Goal: Book appointment/travel/reservation

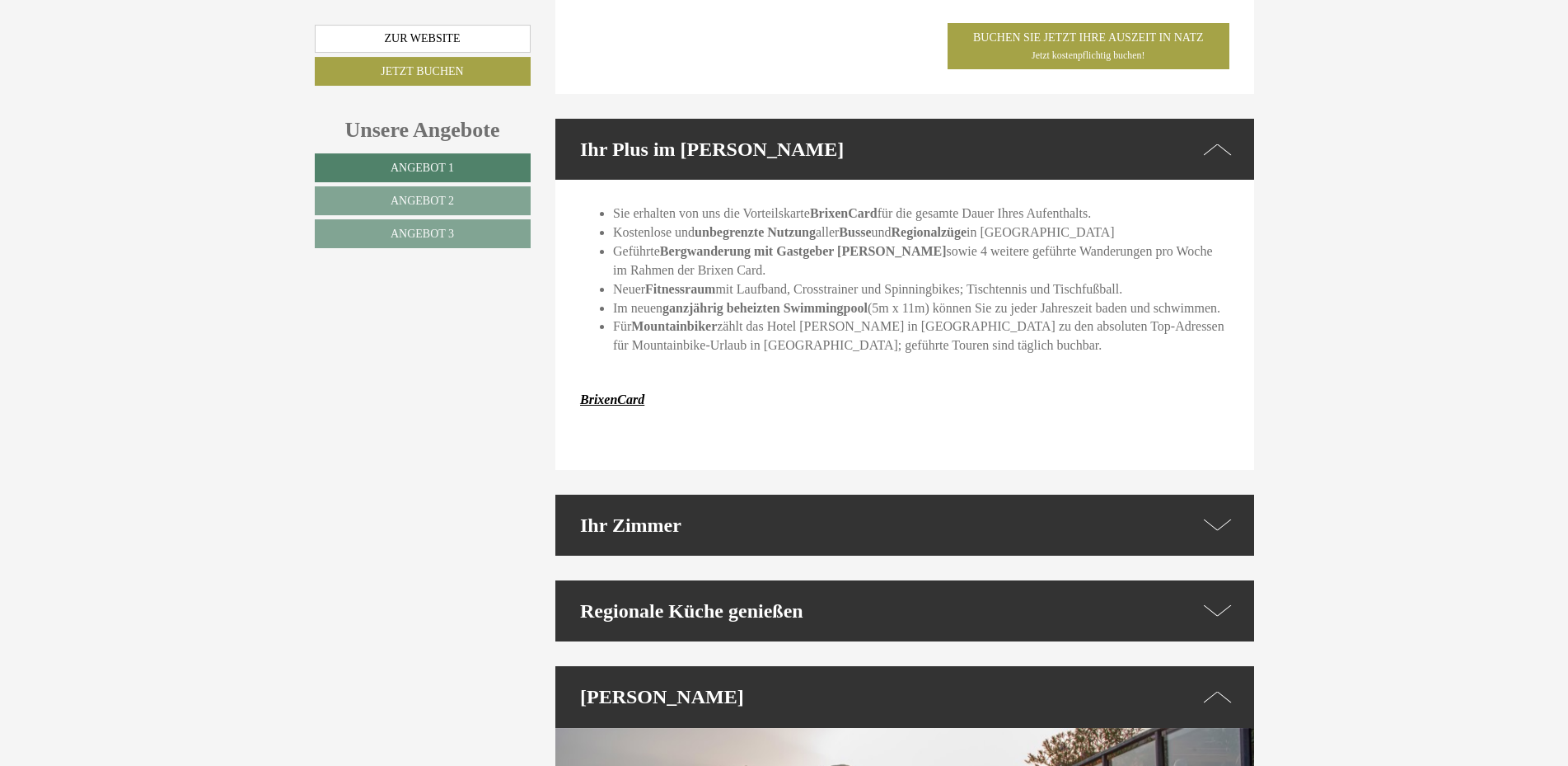
scroll to position [4119, 0]
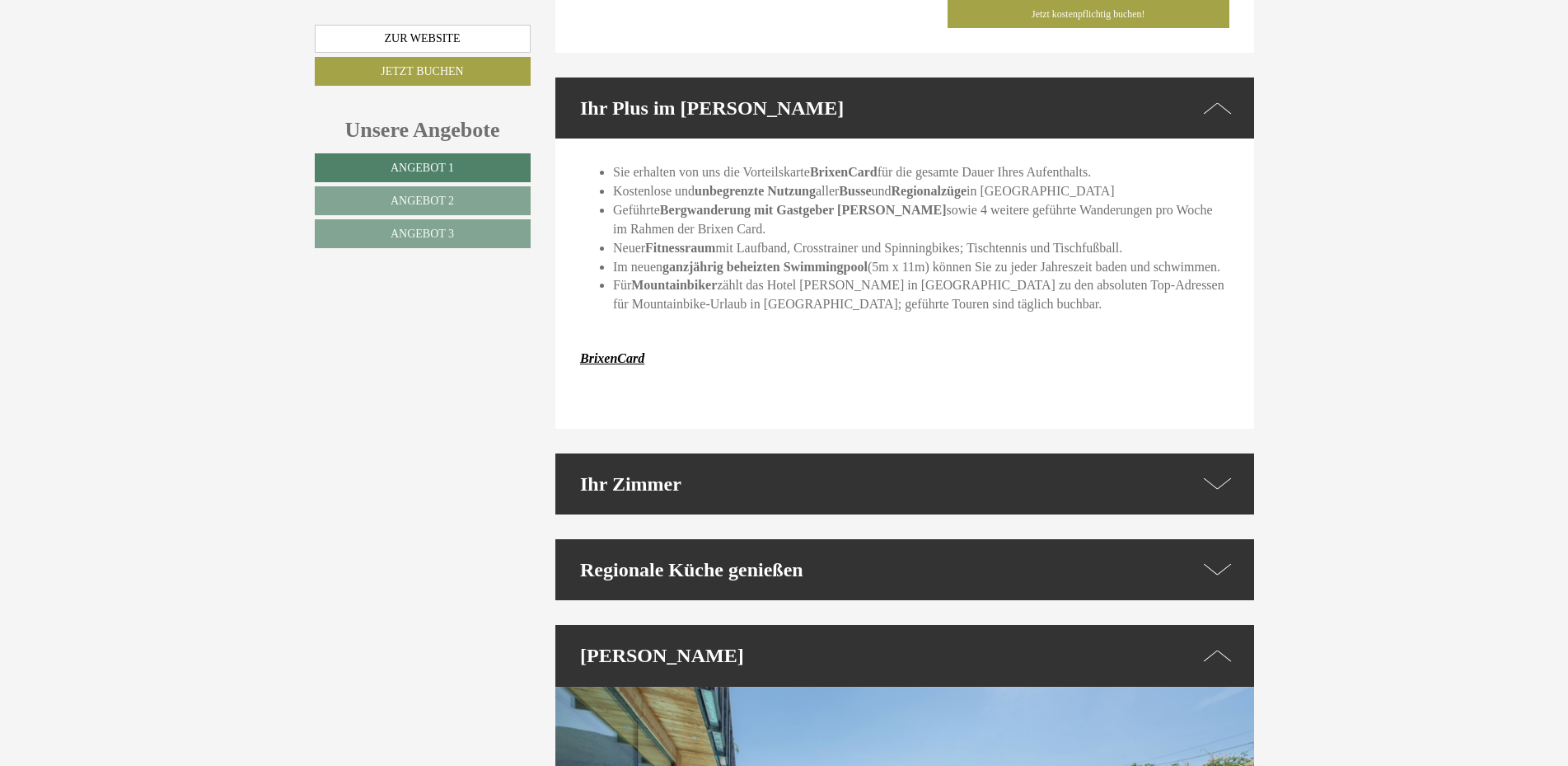
click at [1227, 471] on icon at bounding box center [1217, 483] width 28 height 24
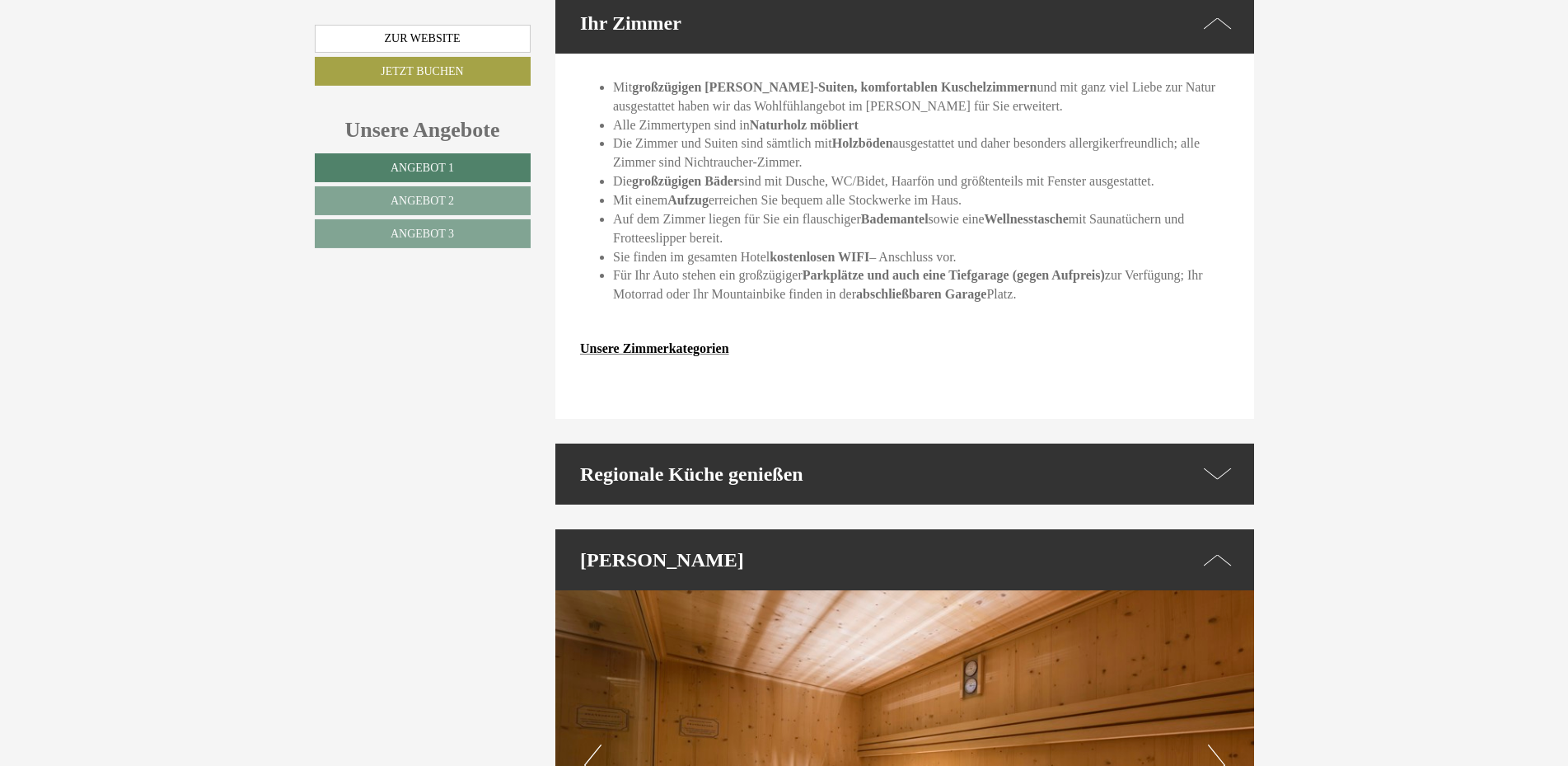
scroll to position [4623, 0]
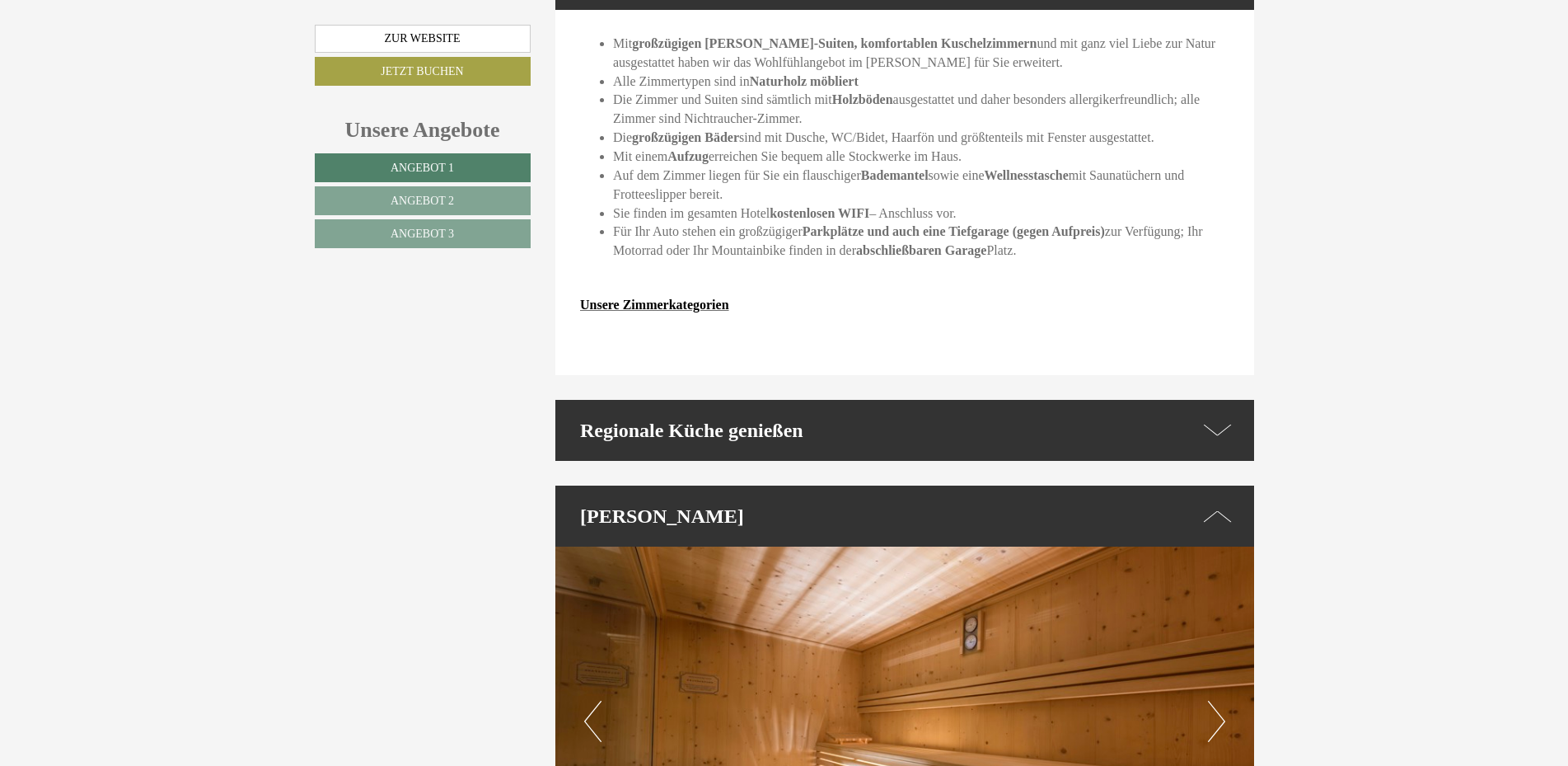
click at [1220, 417] on icon at bounding box center [1217, 429] width 28 height 24
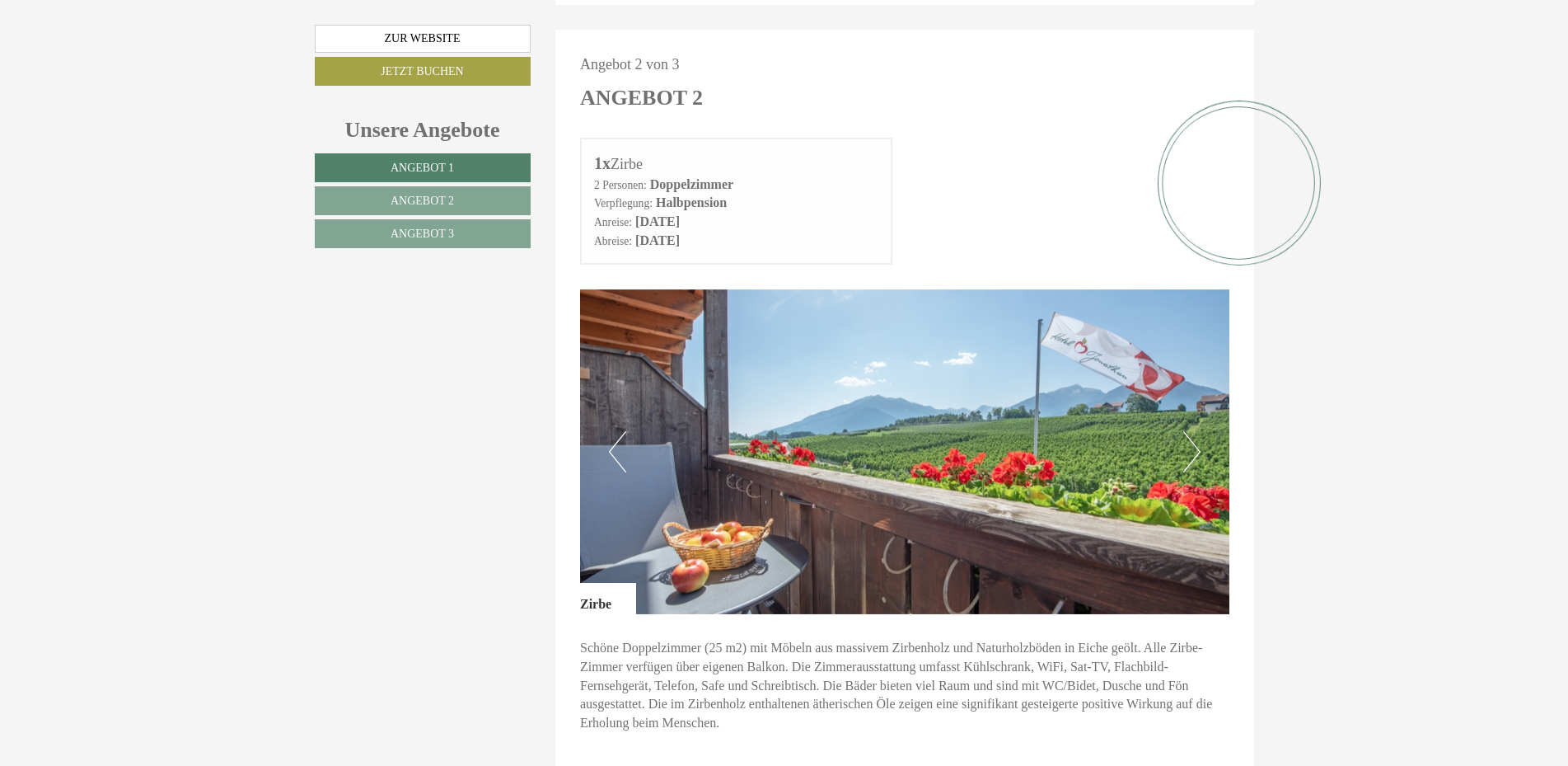
scroll to position [2018, 0]
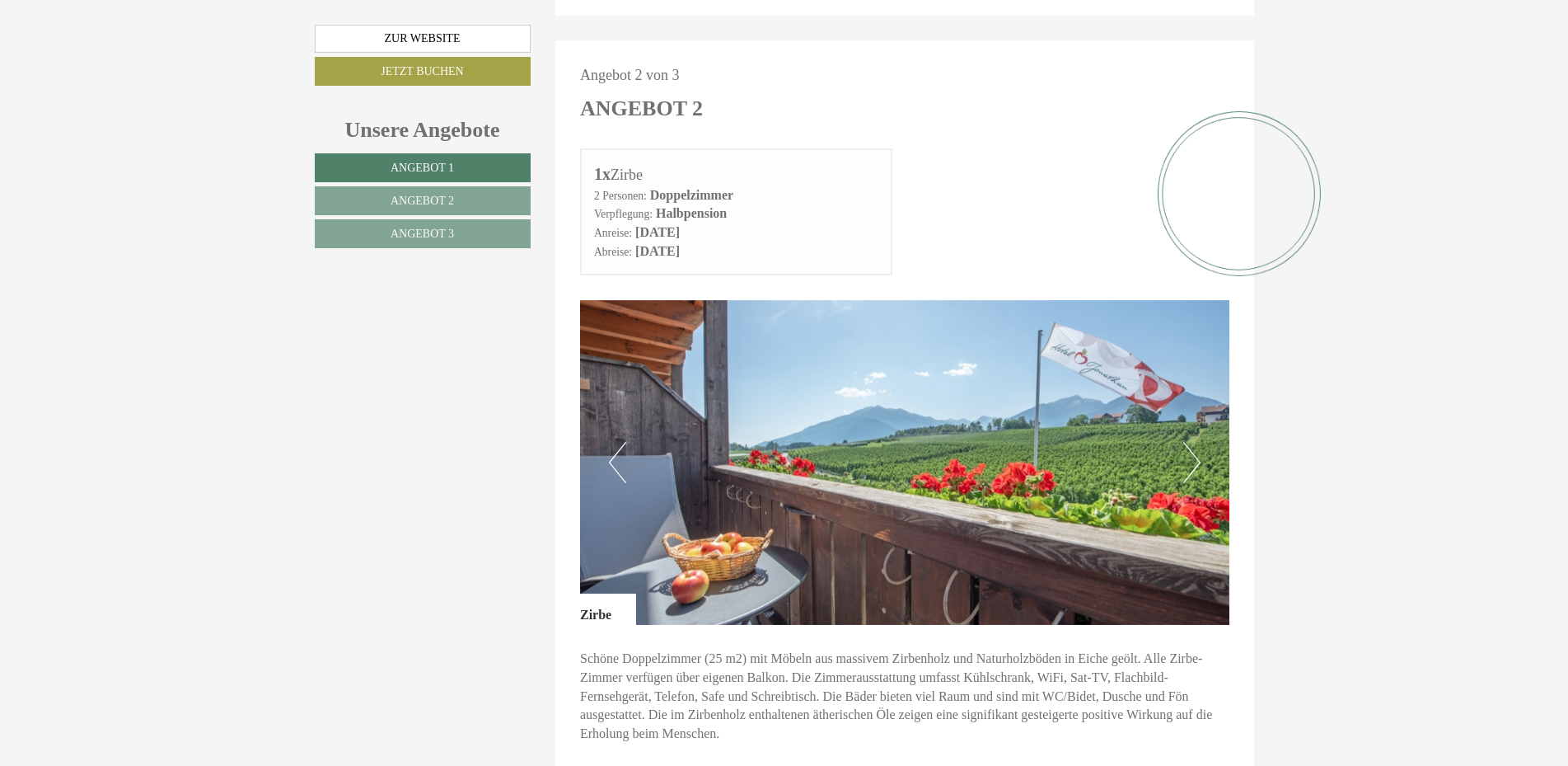
click at [619, 441] on button "Previous" at bounding box center [618, 462] width 18 height 42
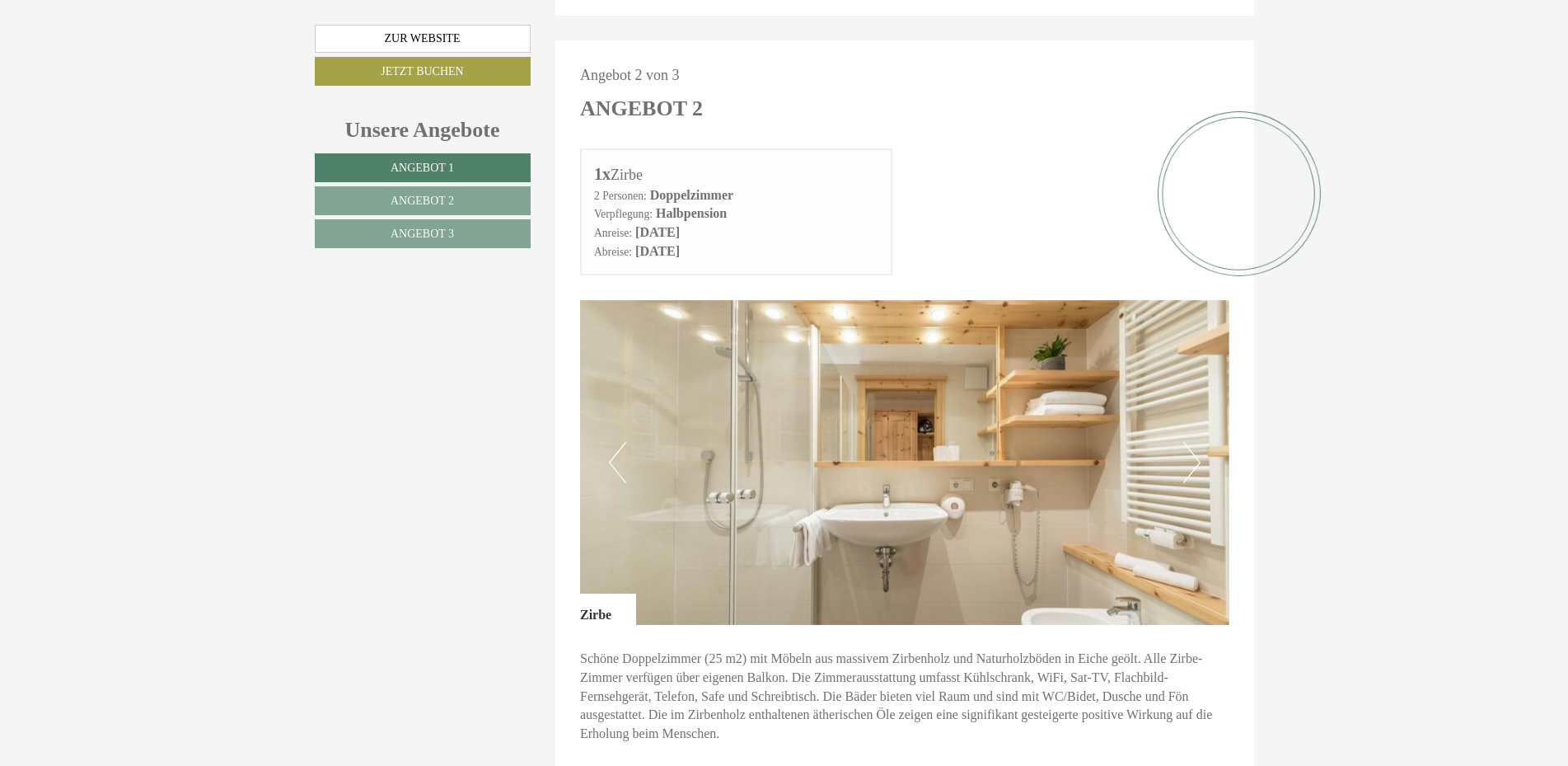
click at [619, 441] on button "Previous" at bounding box center [618, 462] width 18 height 42
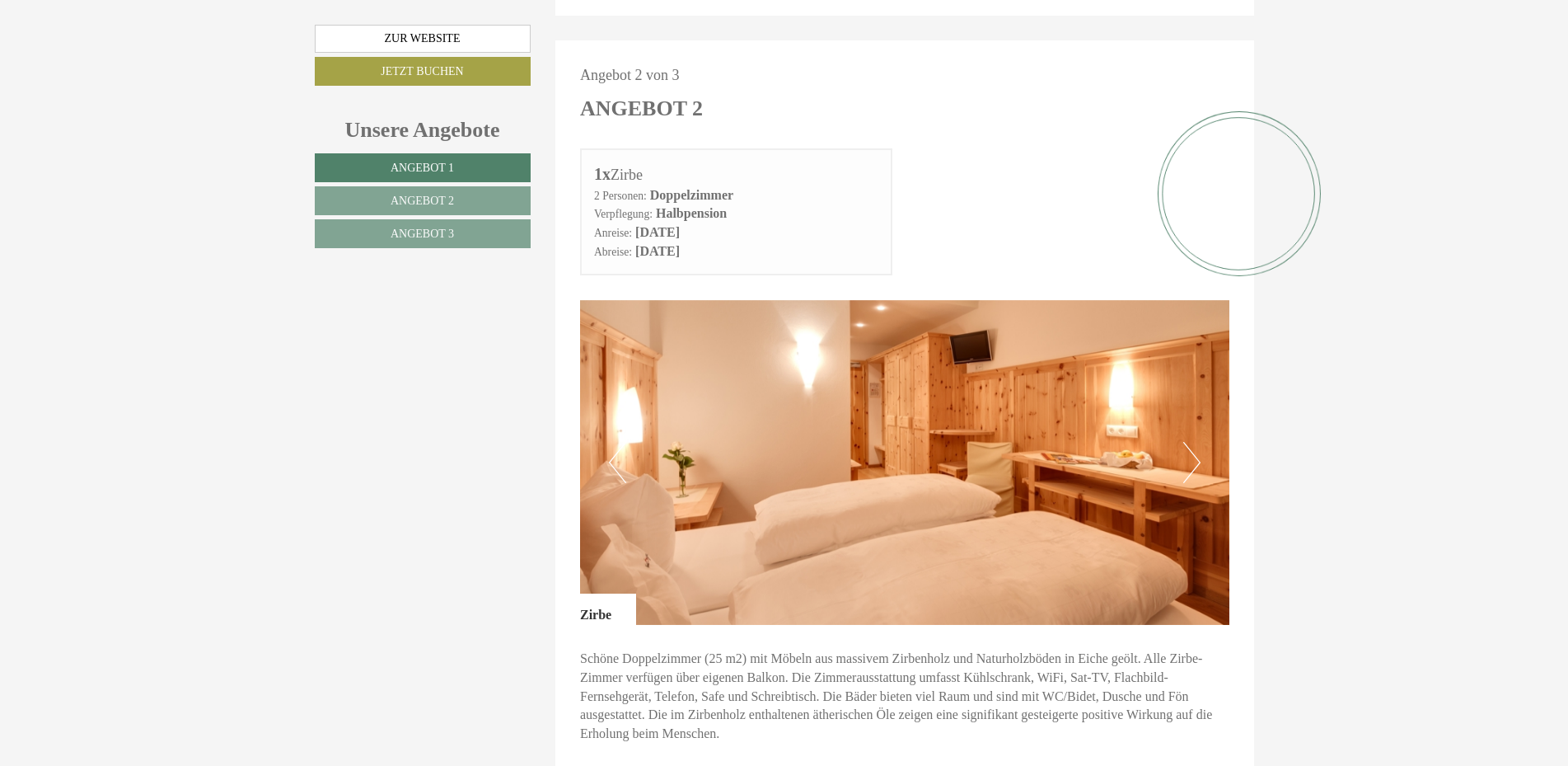
click at [619, 441] on button "Previous" at bounding box center [618, 462] width 18 height 42
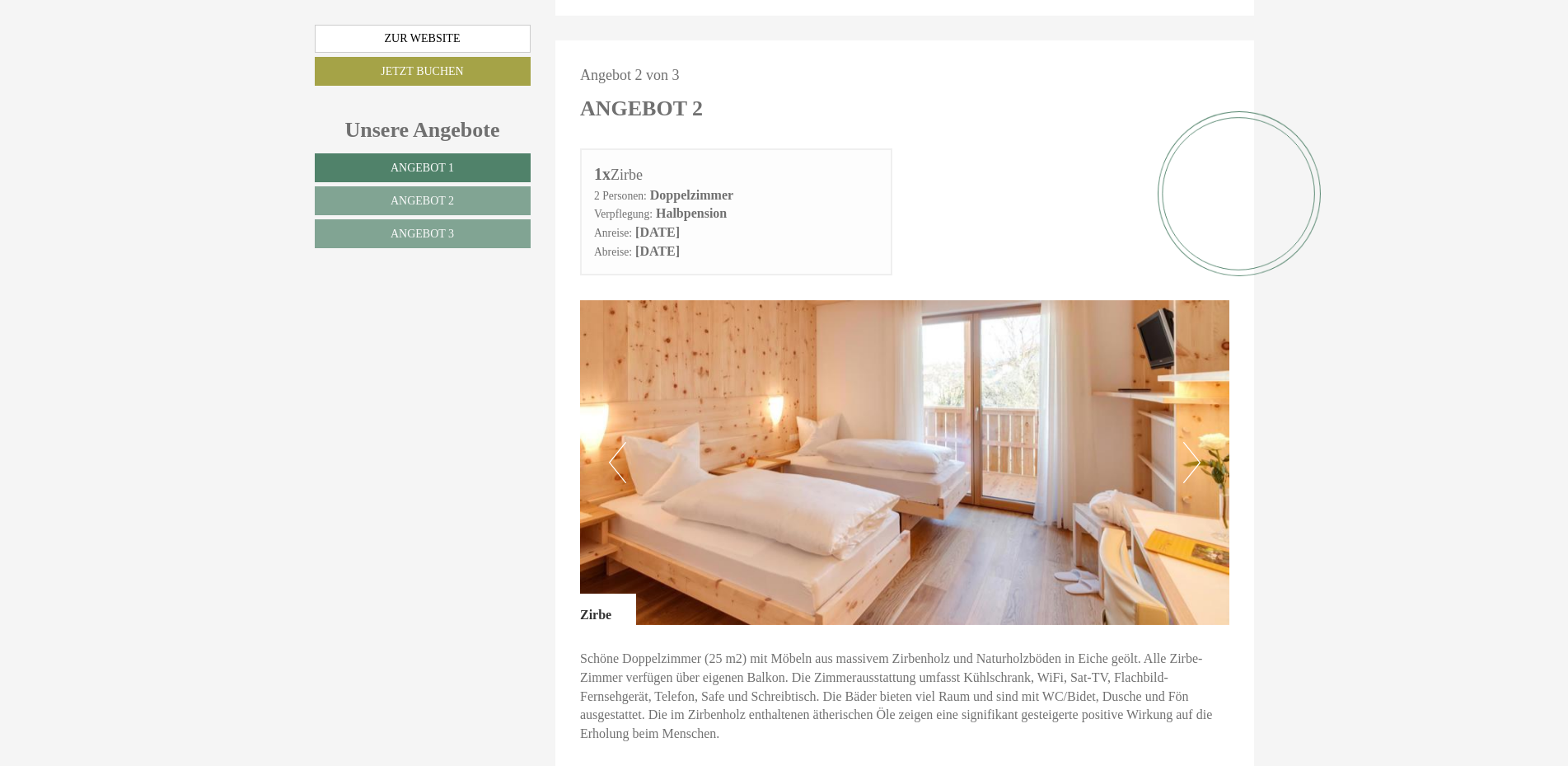
click at [618, 441] on button "Previous" at bounding box center [618, 462] width 18 height 42
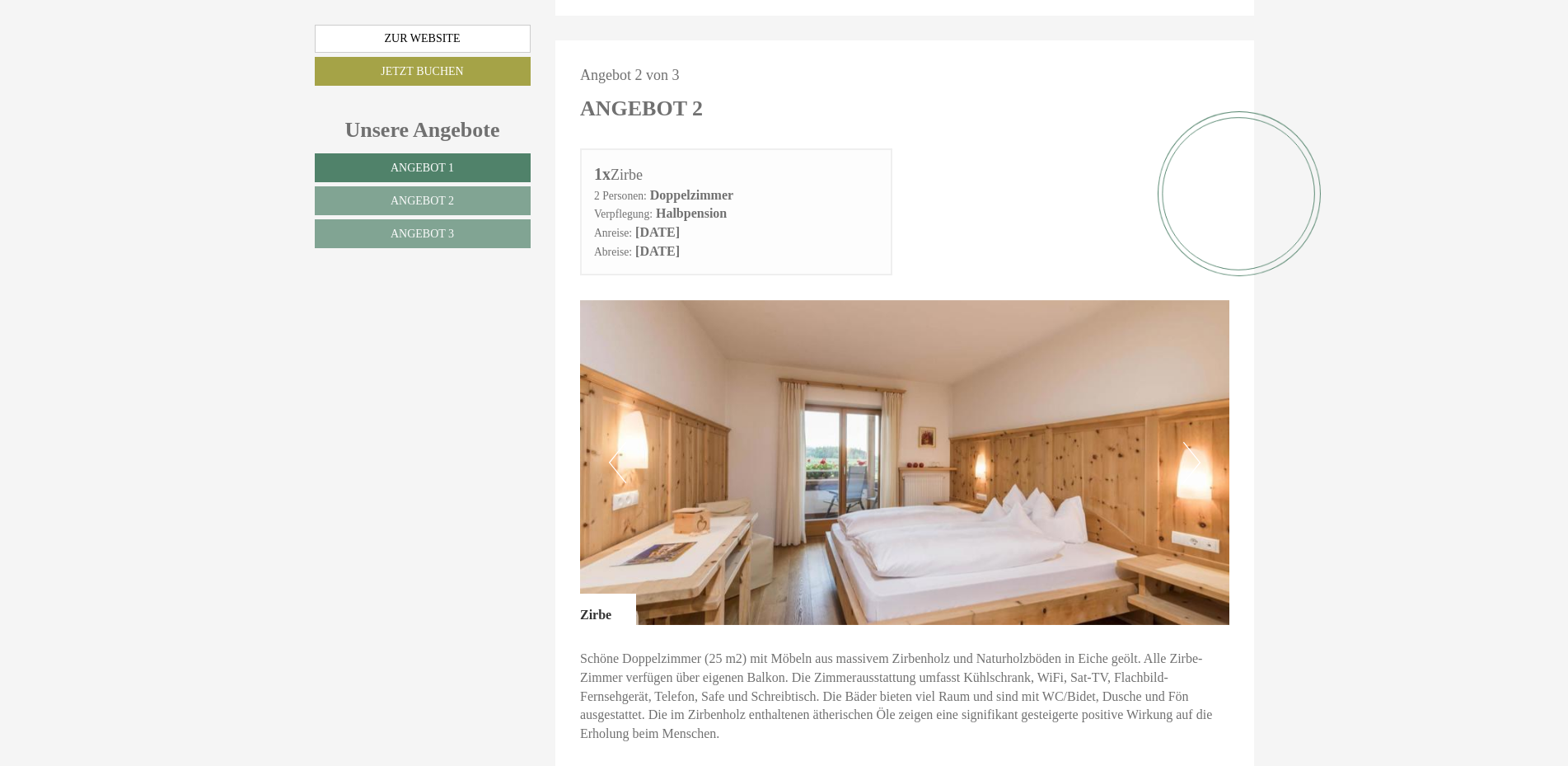
click at [618, 441] on button "Previous" at bounding box center [618, 462] width 18 height 42
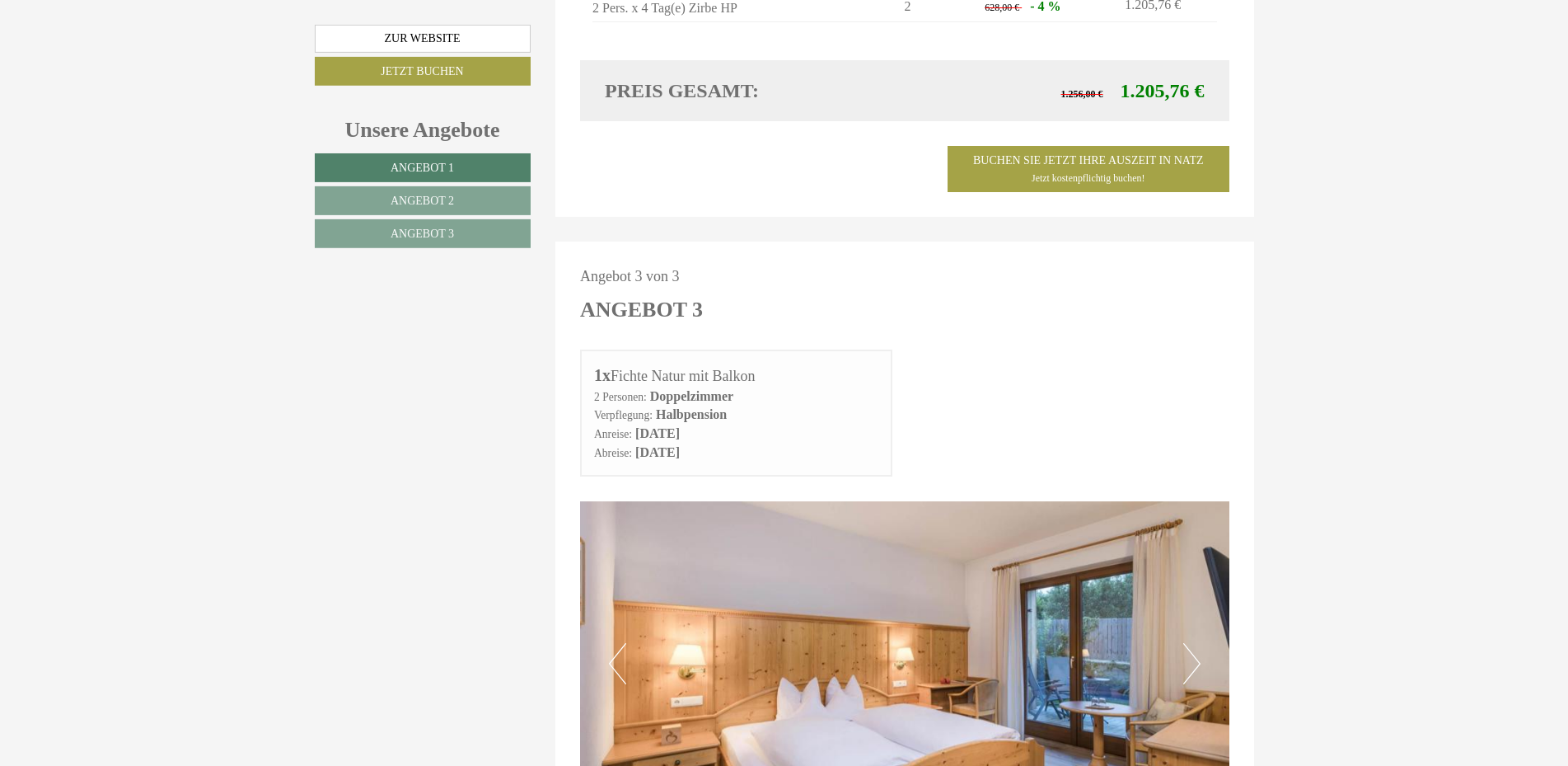
scroll to position [3110, 0]
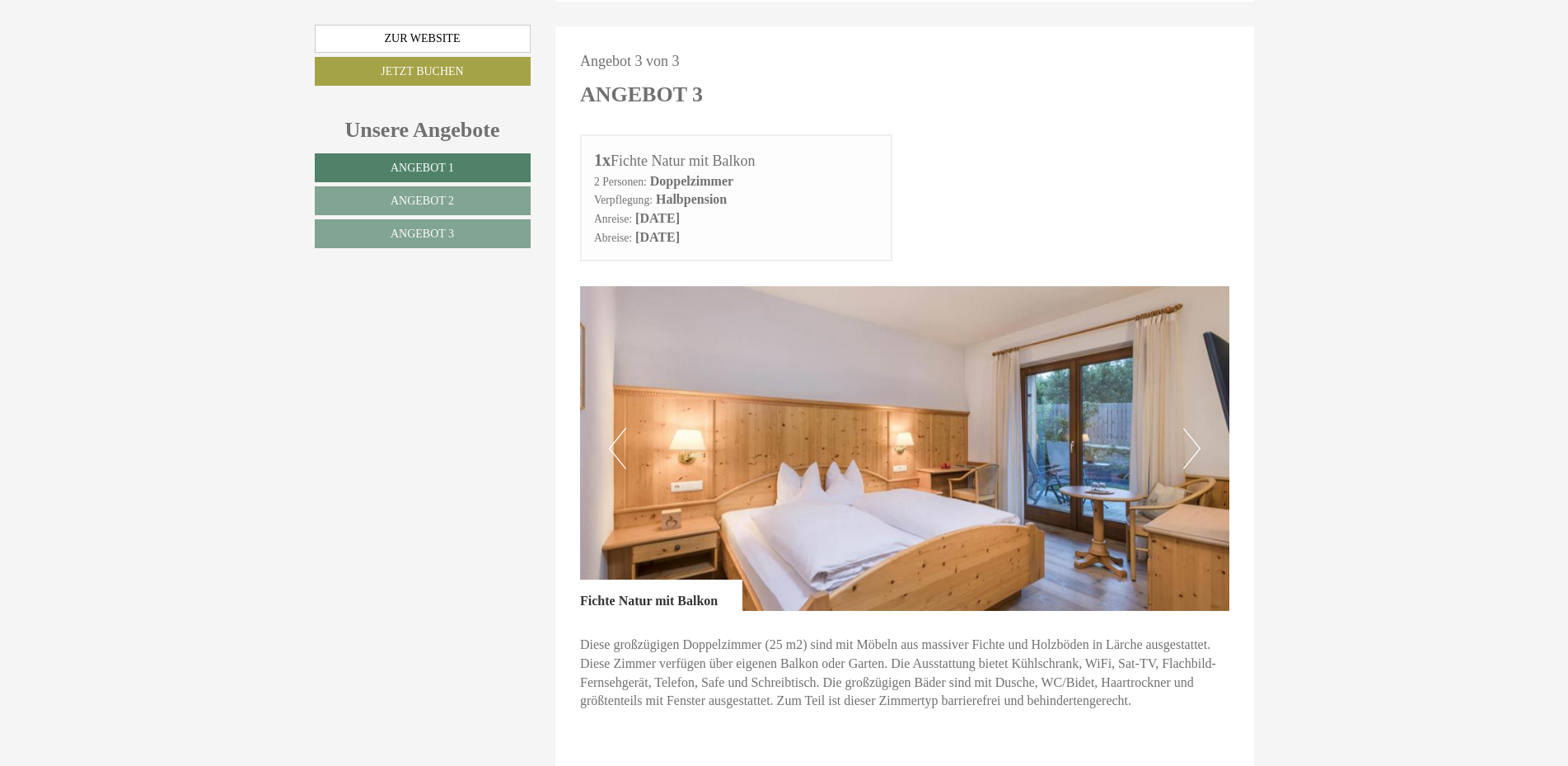
click at [1191, 428] on button "Next" at bounding box center [1192, 448] width 18 height 42
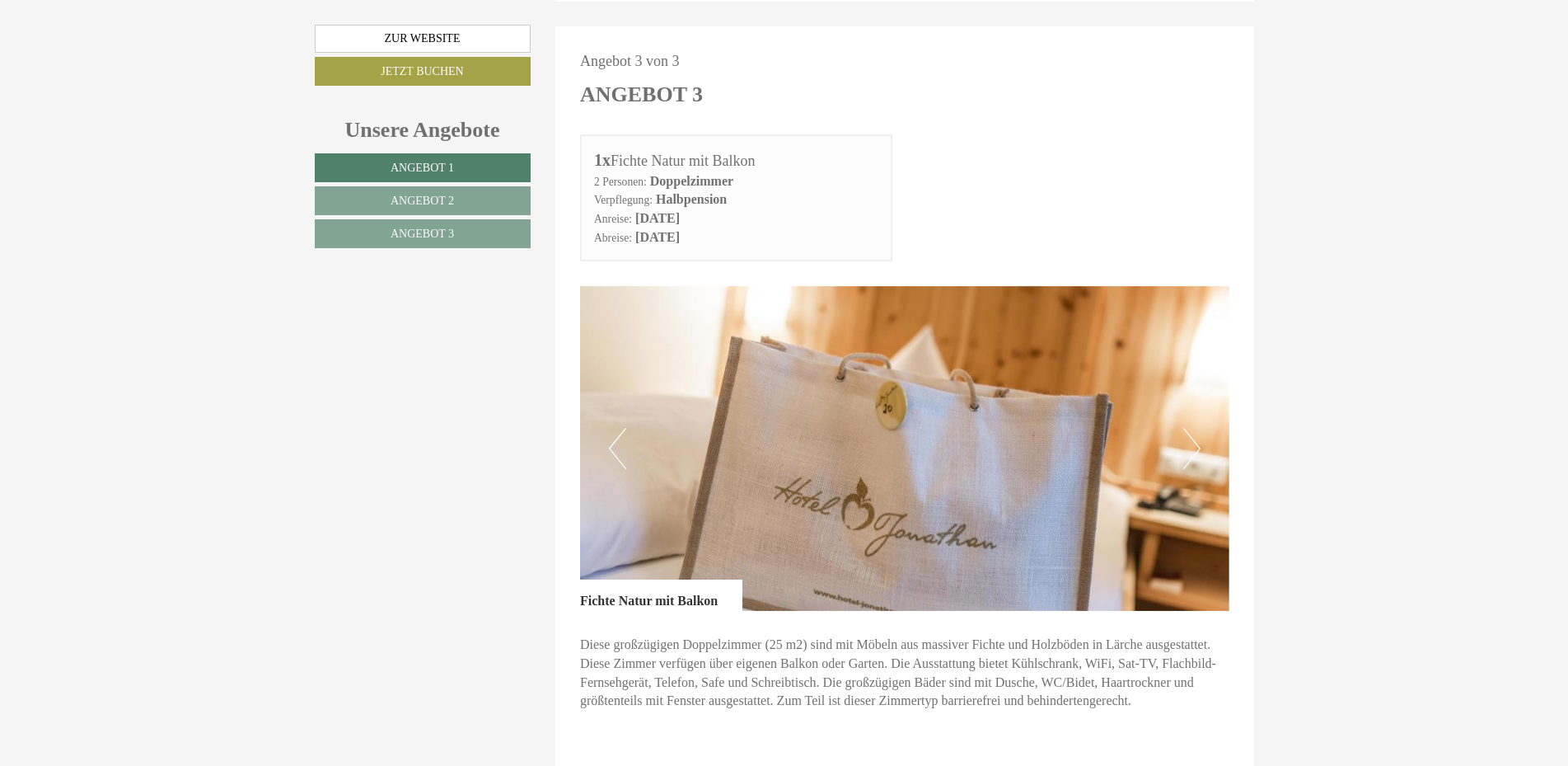
click at [1191, 428] on button "Next" at bounding box center [1192, 448] width 18 height 42
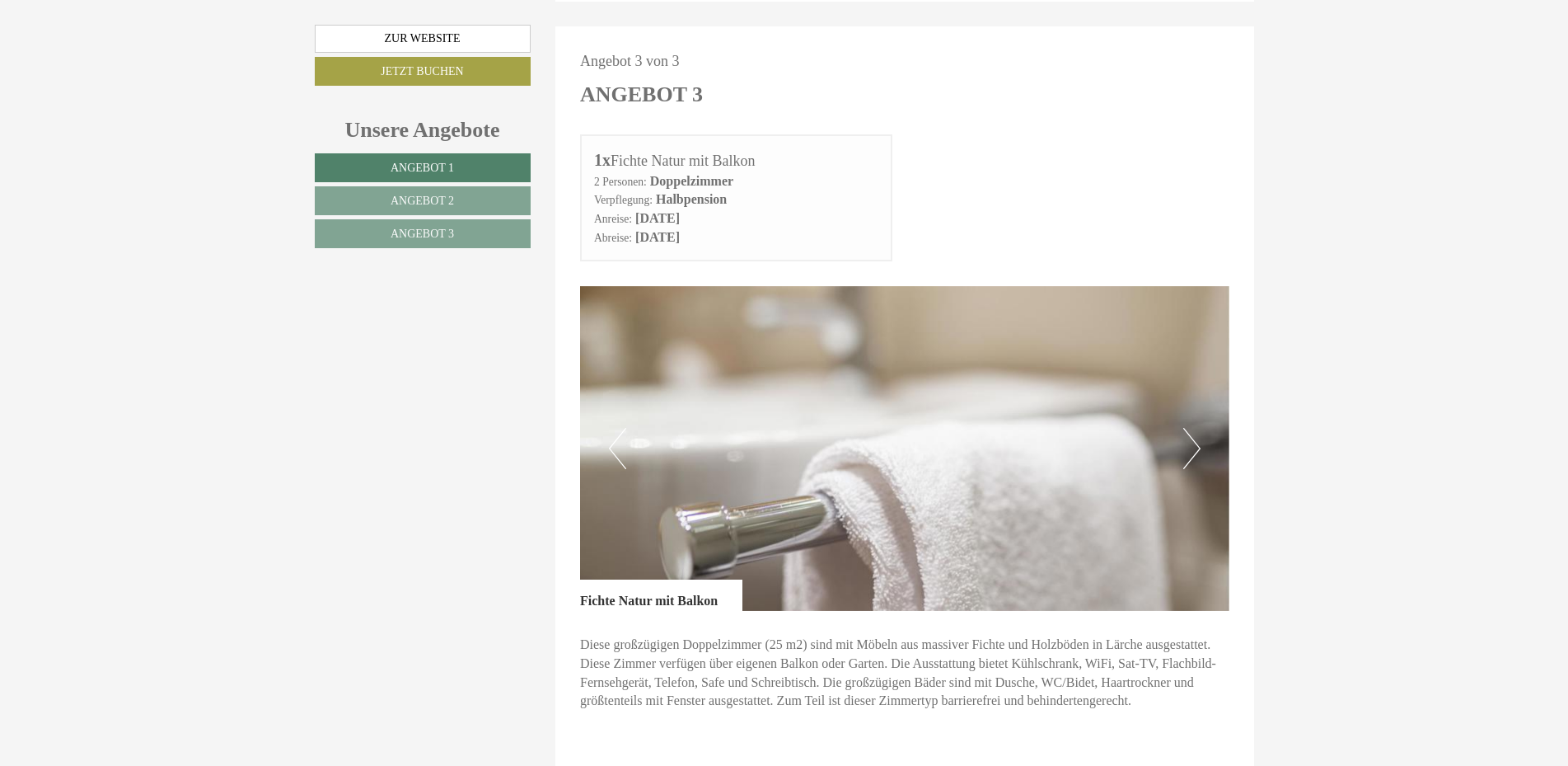
click at [1191, 428] on button "Next" at bounding box center [1192, 448] width 18 height 42
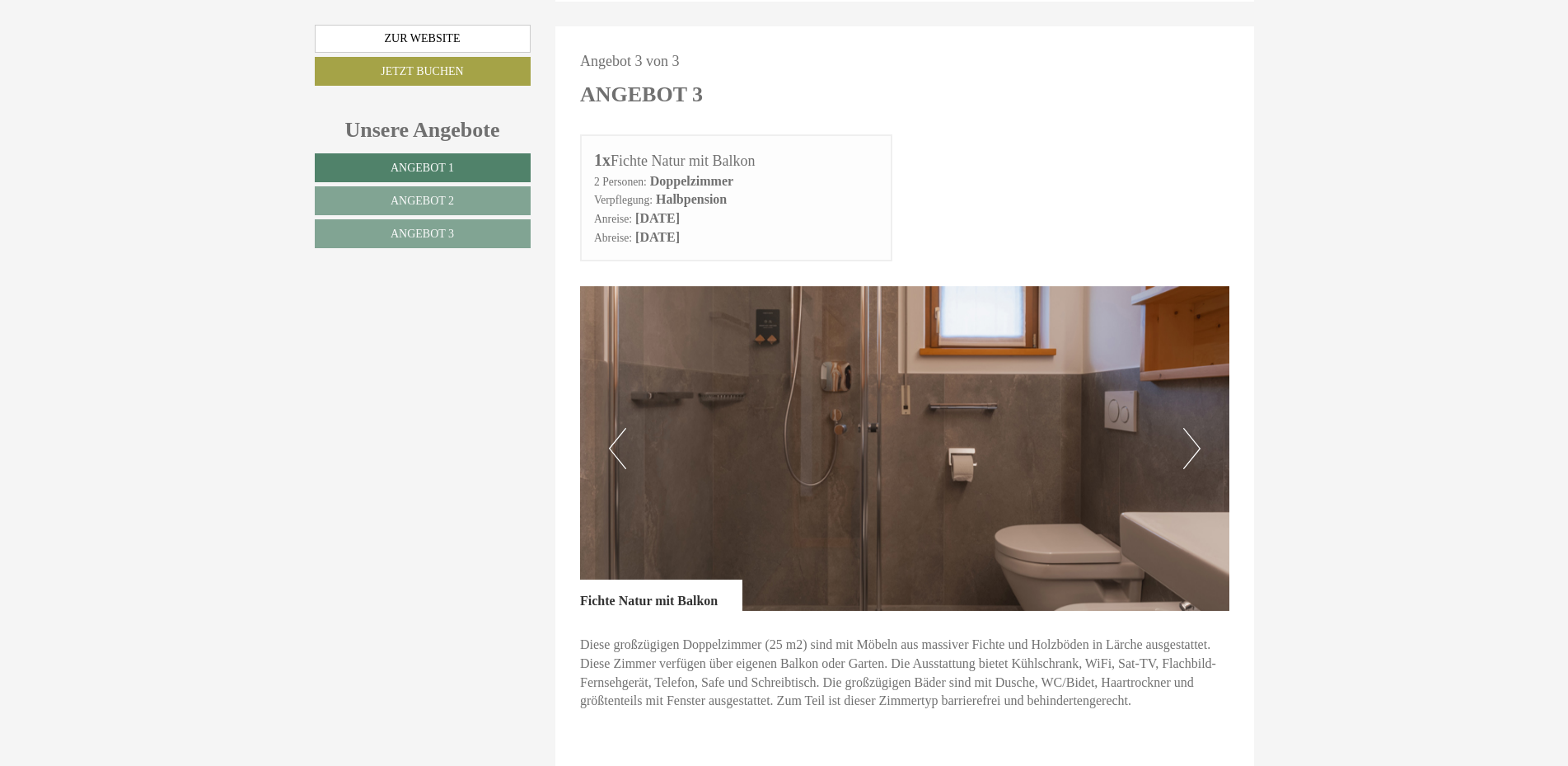
click at [1191, 428] on button "Next" at bounding box center [1192, 448] width 18 height 42
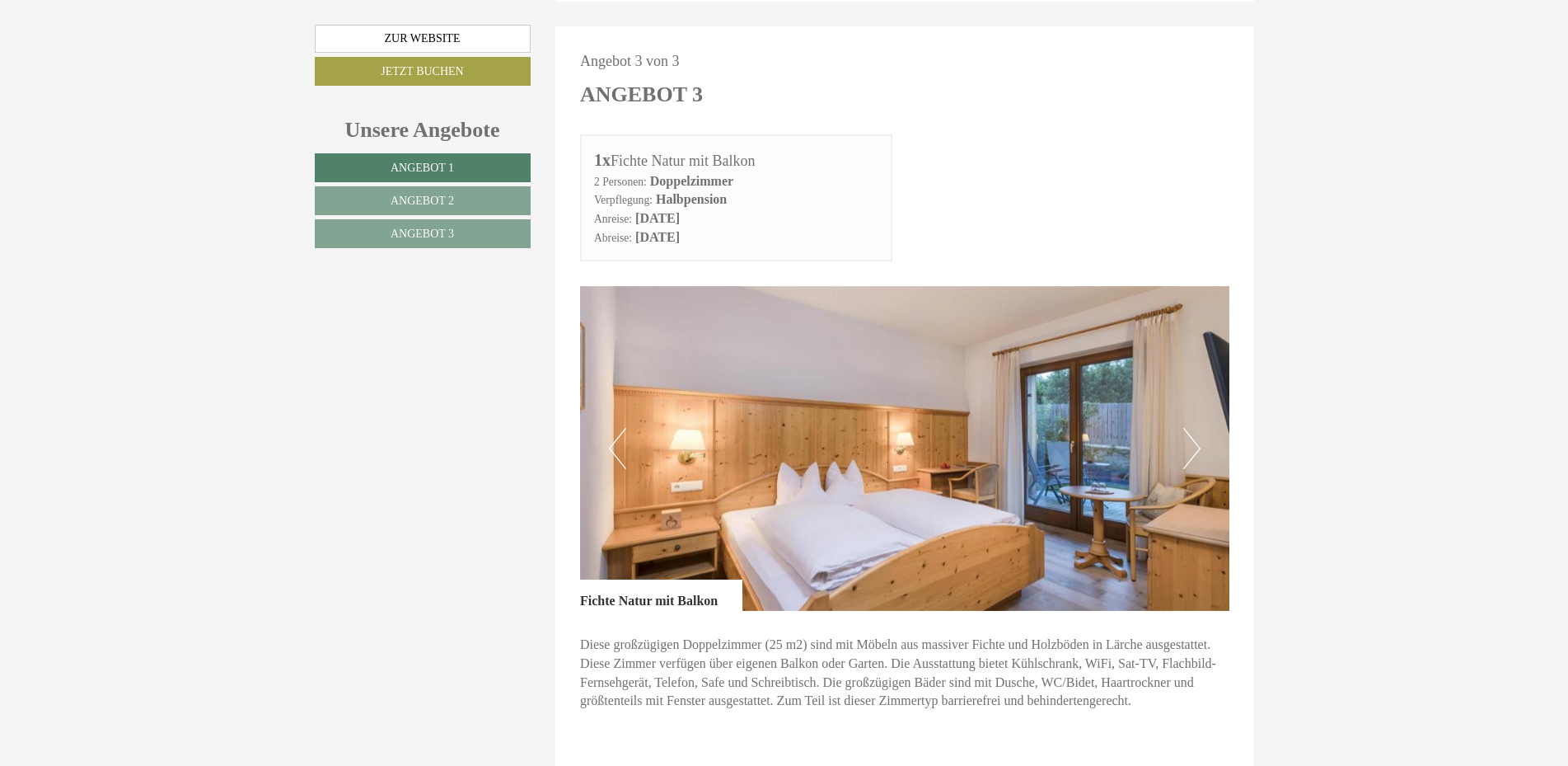
click at [1191, 428] on button "Next" at bounding box center [1192, 448] width 18 height 42
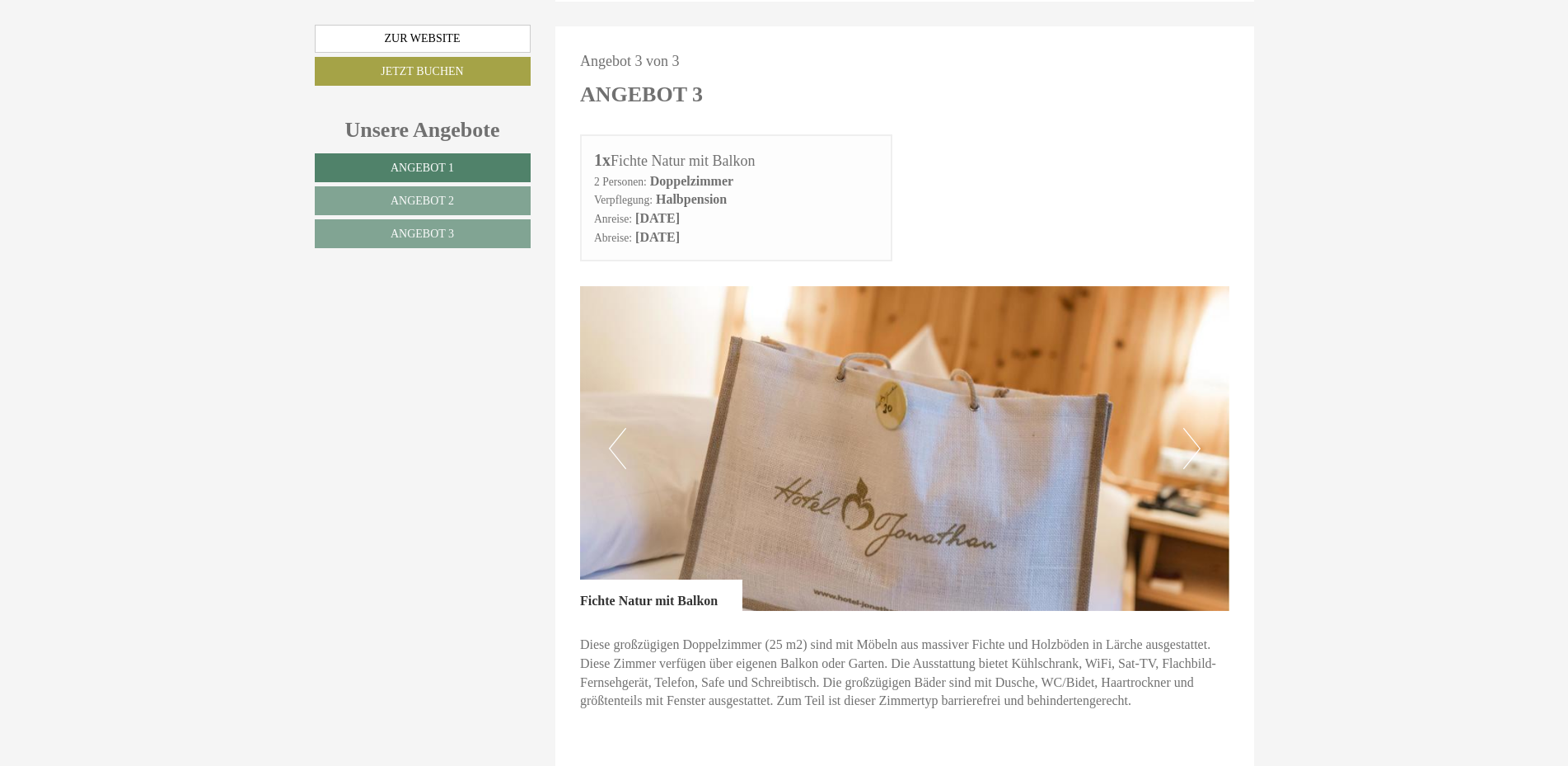
click at [1191, 428] on button "Next" at bounding box center [1192, 448] width 18 height 42
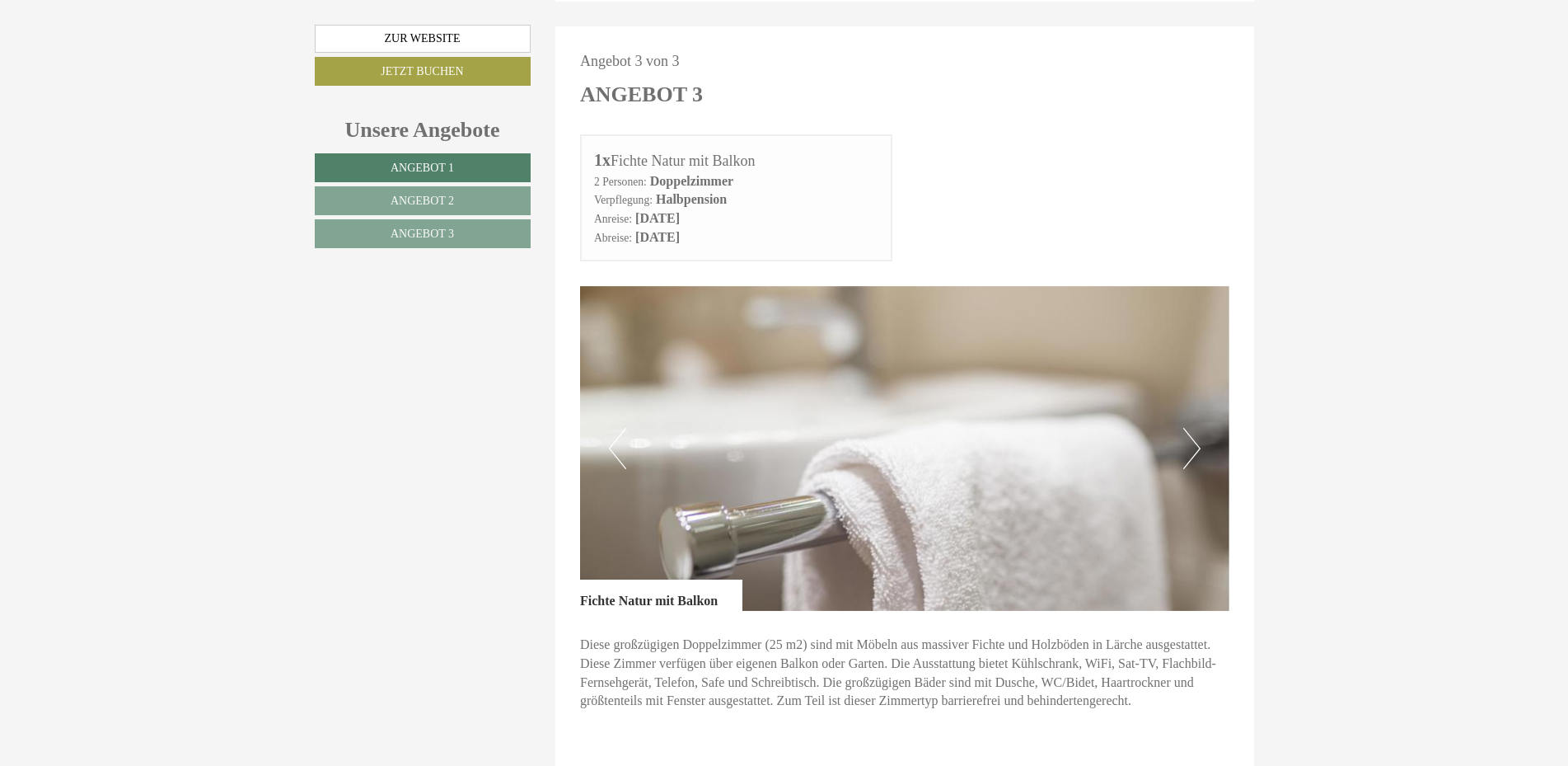
click at [1191, 428] on button "Next" at bounding box center [1192, 448] width 18 height 42
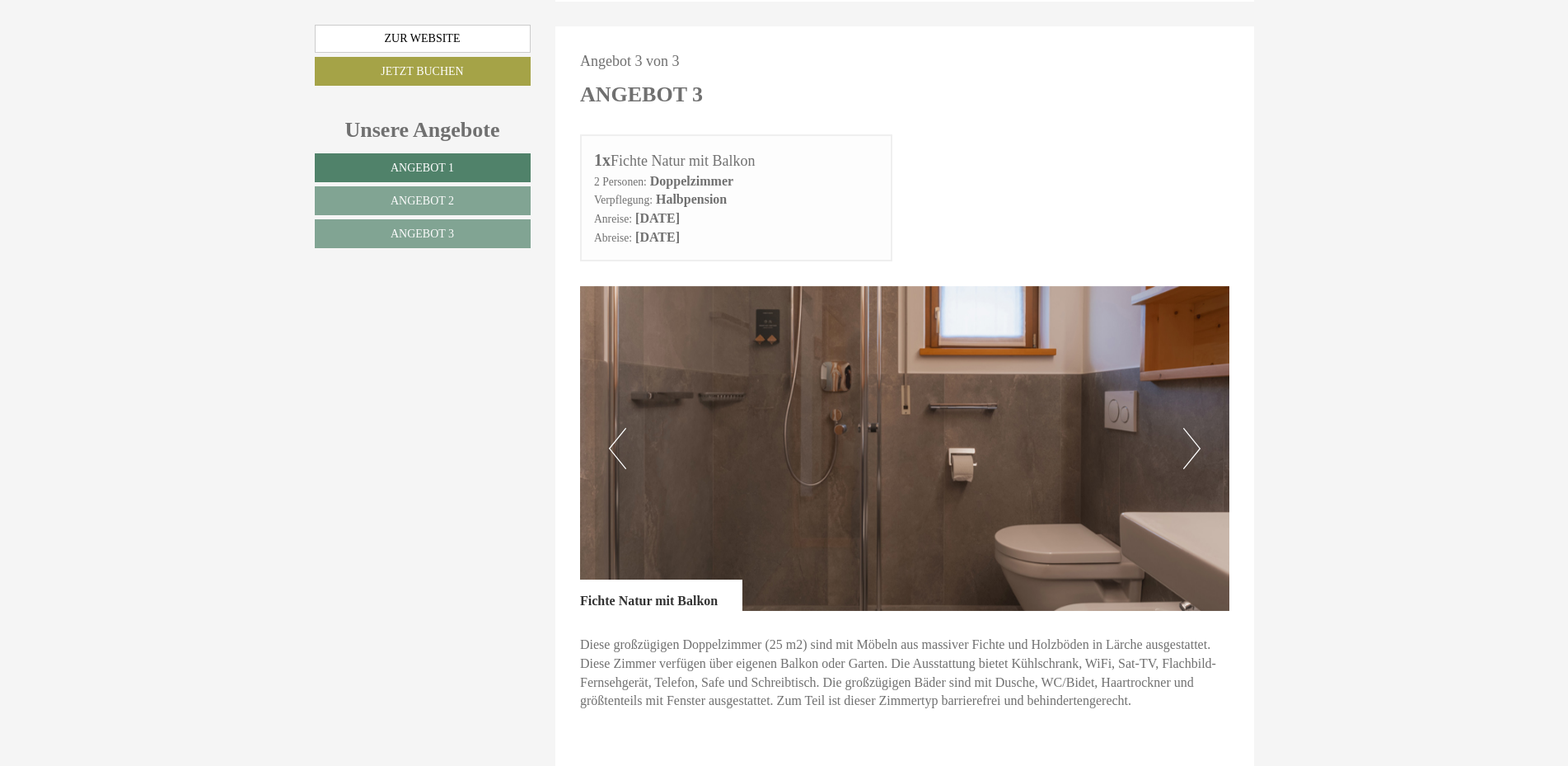
click at [1191, 428] on button "Next" at bounding box center [1192, 448] width 18 height 42
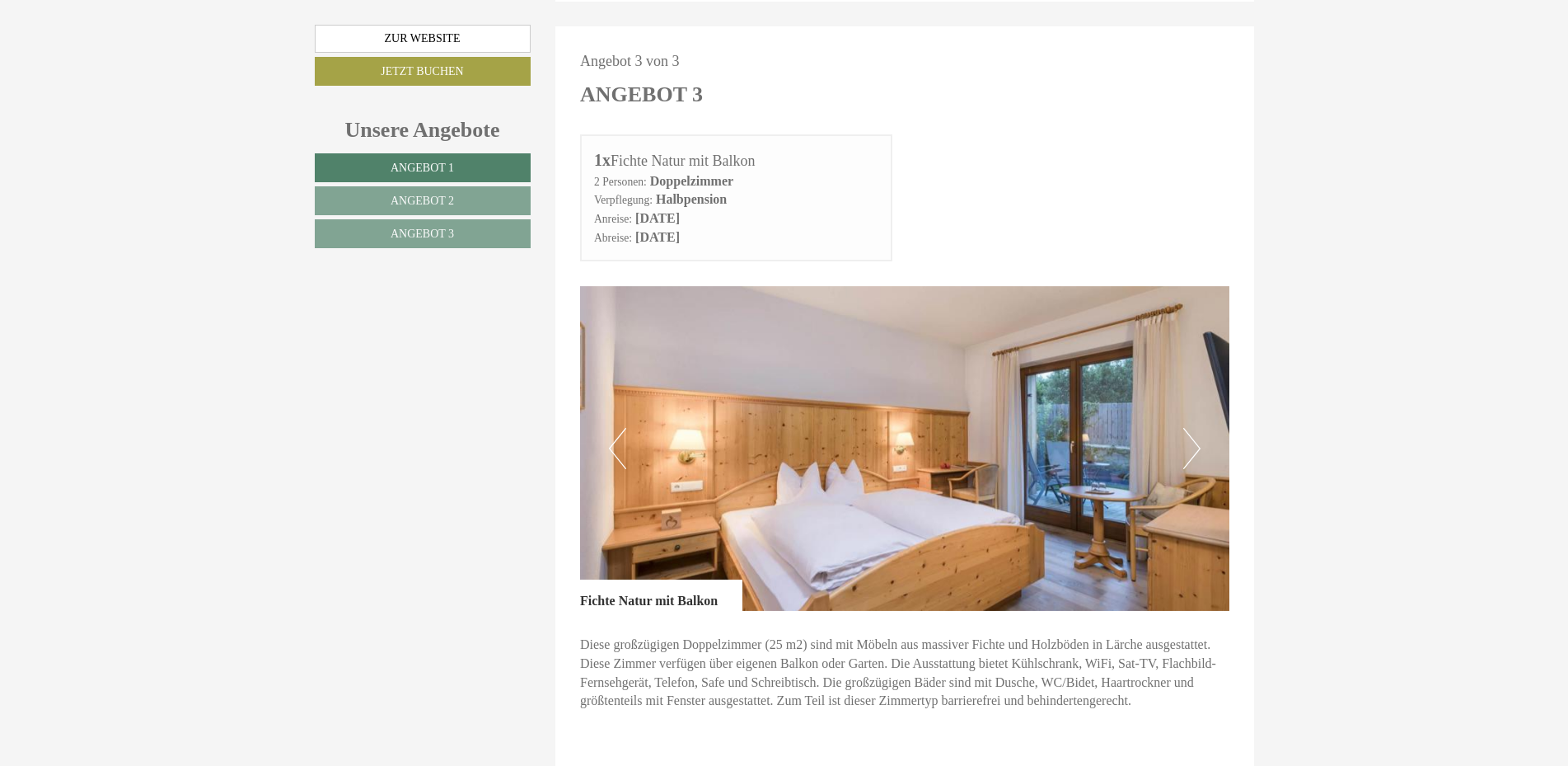
click at [1191, 428] on button "Next" at bounding box center [1192, 448] width 18 height 42
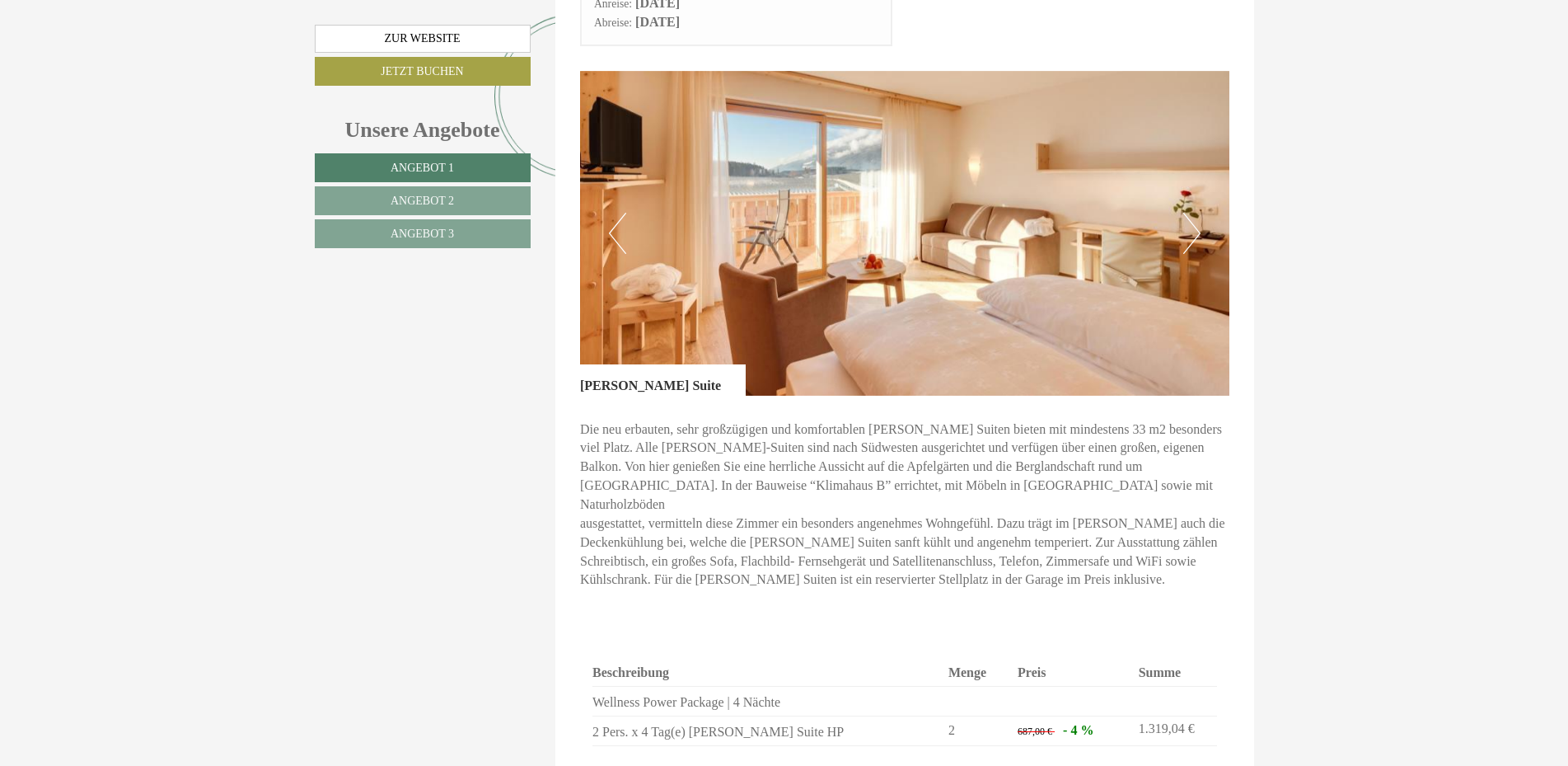
scroll to position [1008, 0]
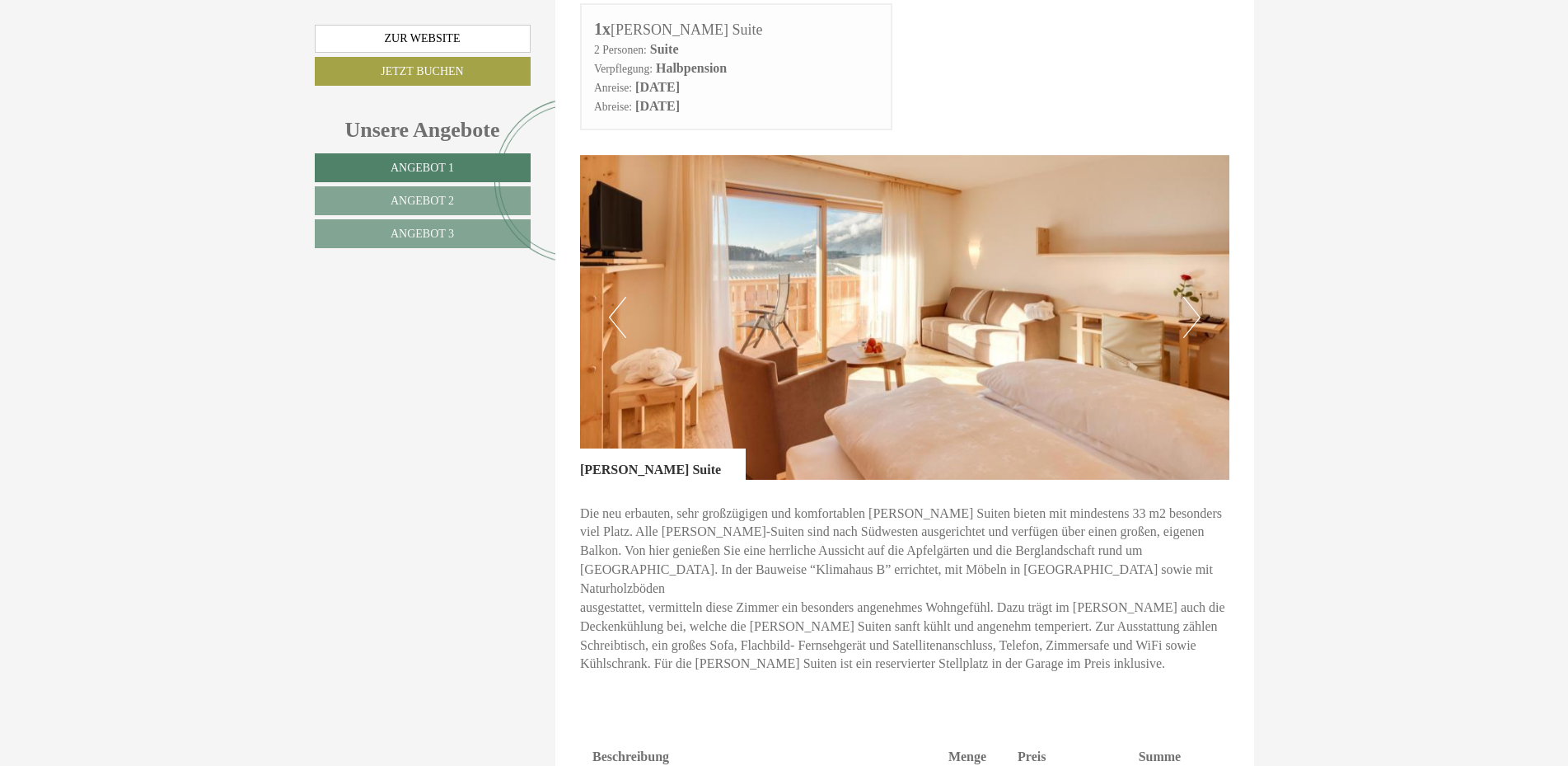
click at [1190, 296] on button "Next" at bounding box center [1192, 317] width 18 height 42
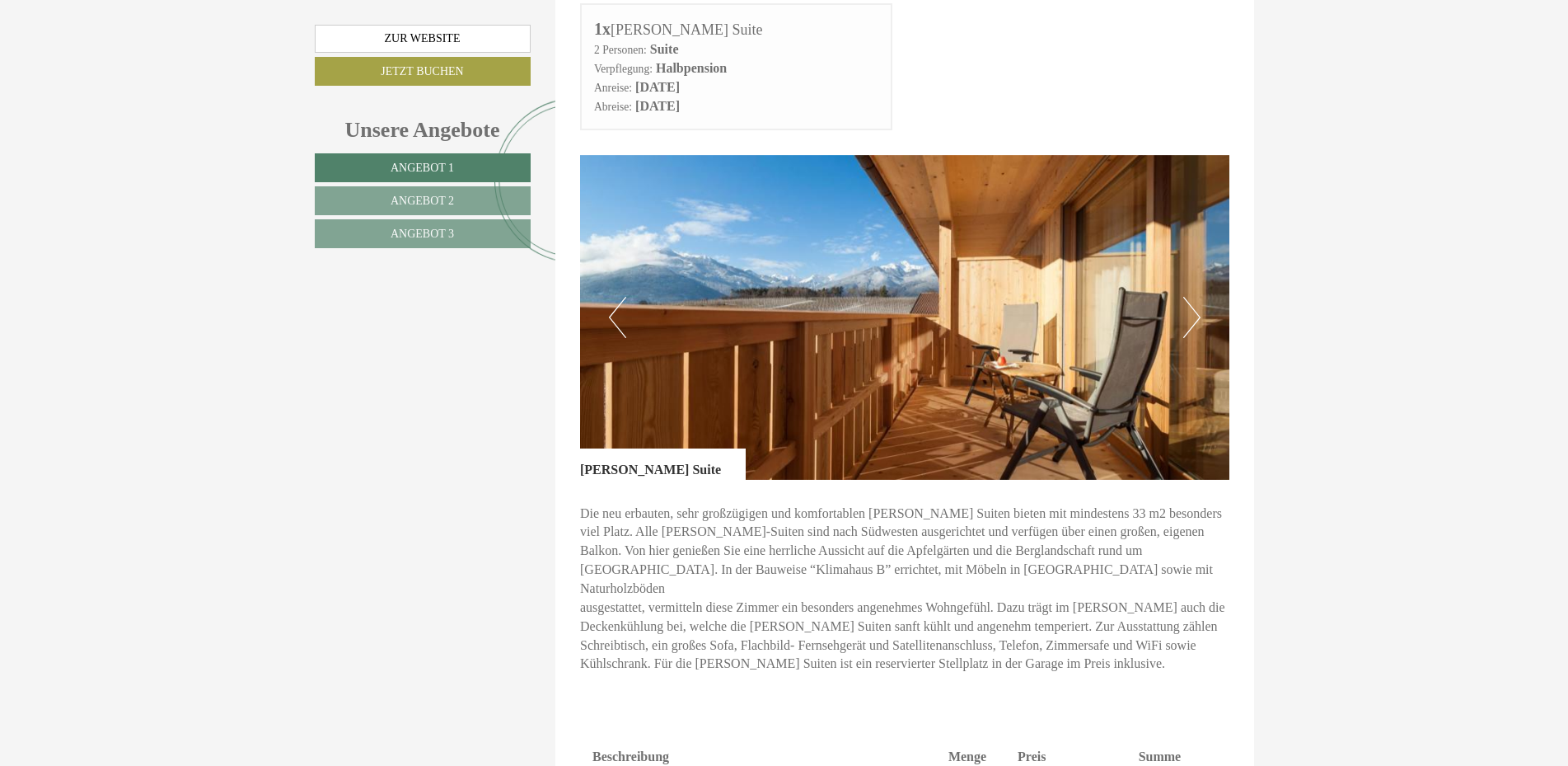
click at [1190, 296] on button "Next" at bounding box center [1192, 317] width 18 height 42
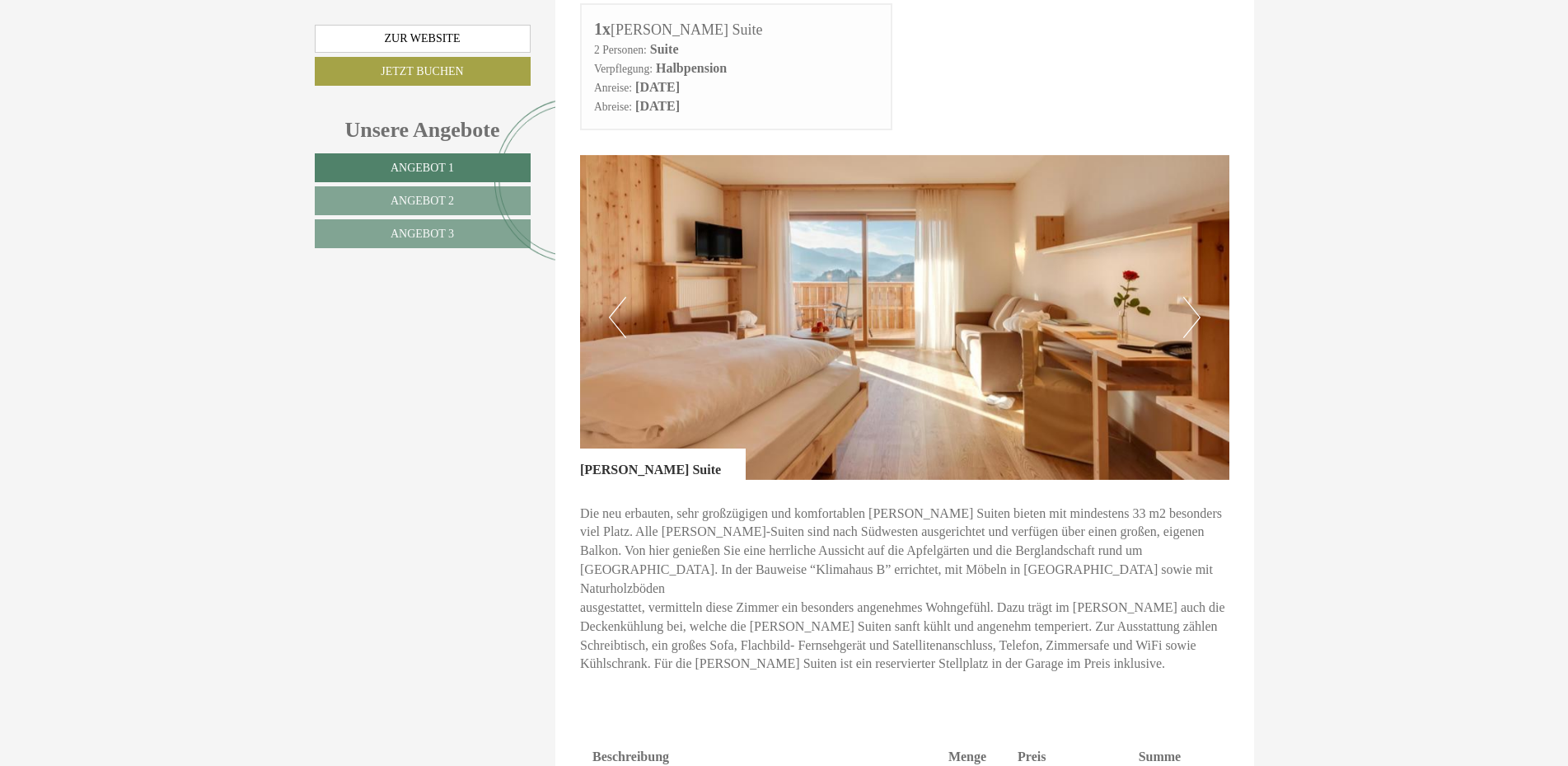
click at [1189, 296] on button "Next" at bounding box center [1192, 317] width 18 height 42
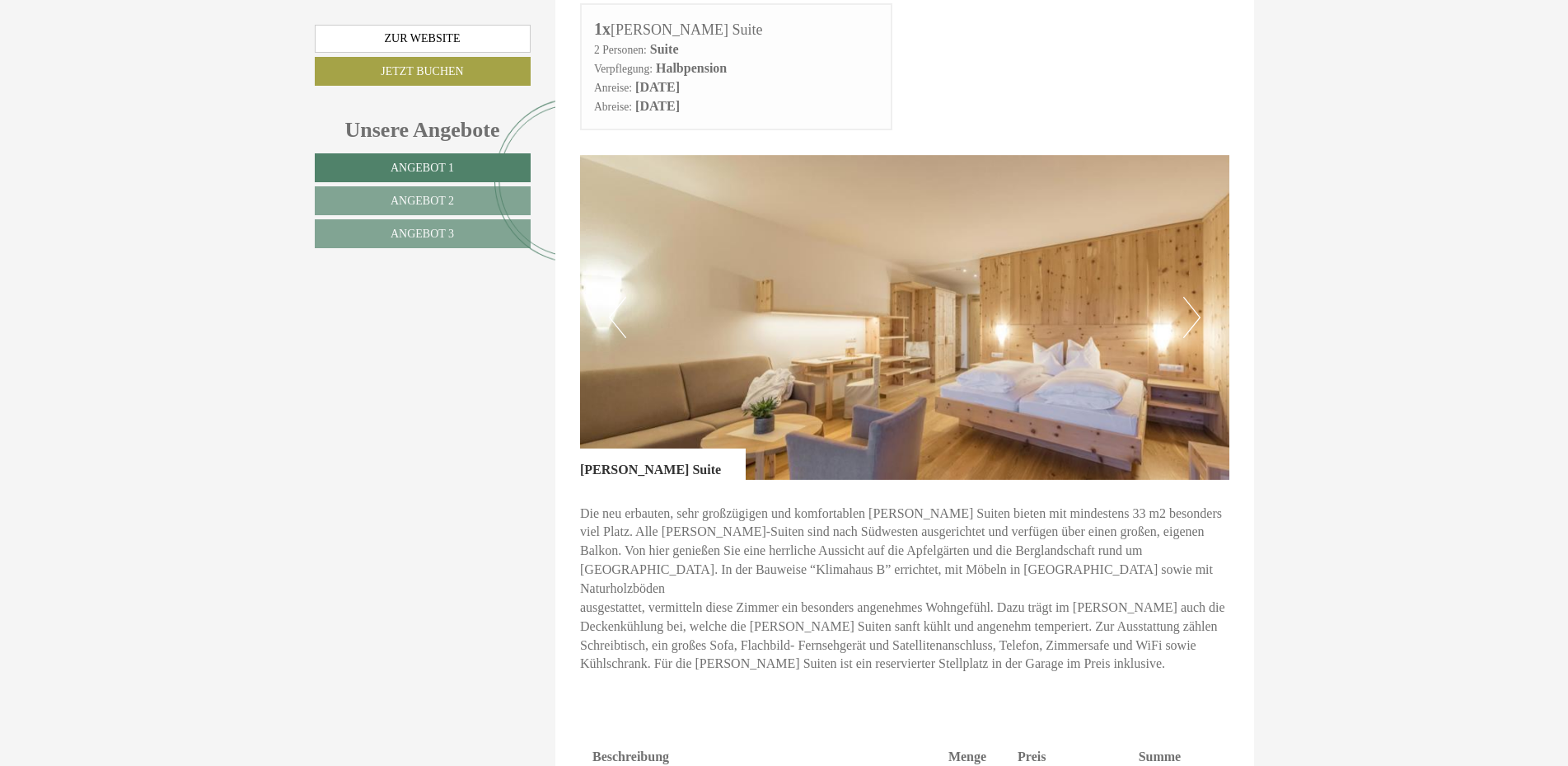
click at [1189, 296] on button "Next" at bounding box center [1192, 317] width 18 height 42
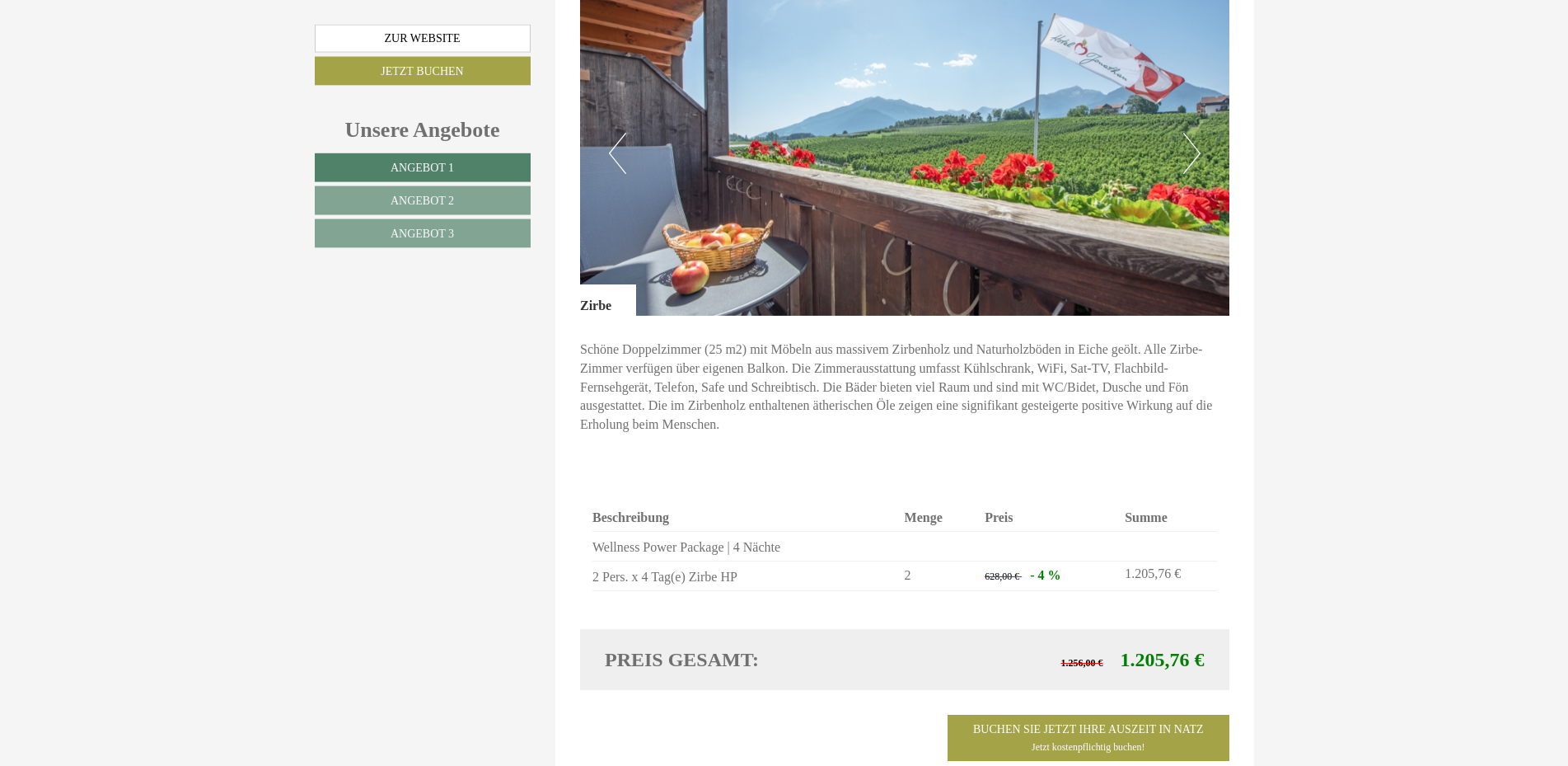
scroll to position [2186, 0]
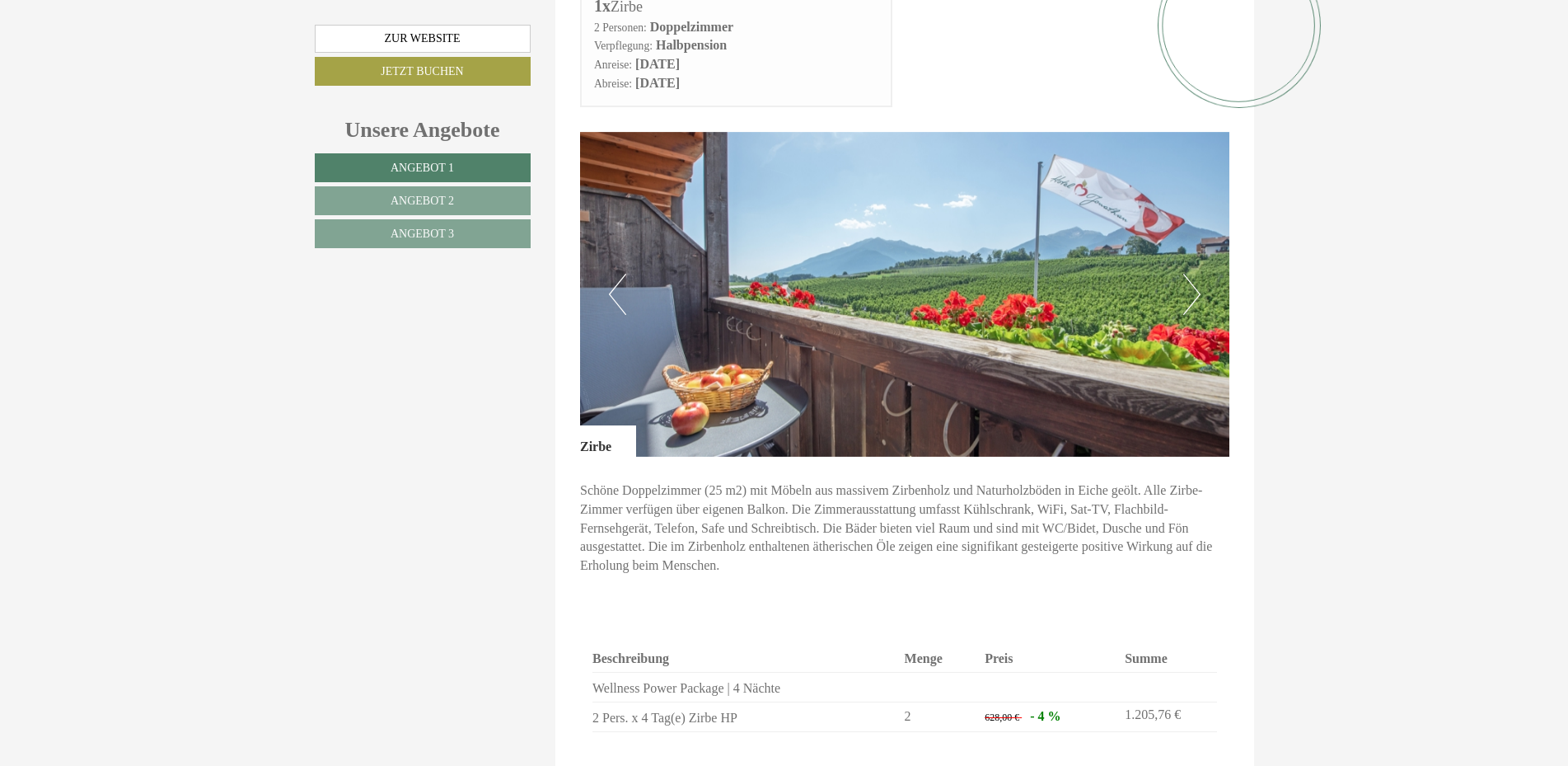
click at [619, 273] on button "Previous" at bounding box center [618, 294] width 18 height 42
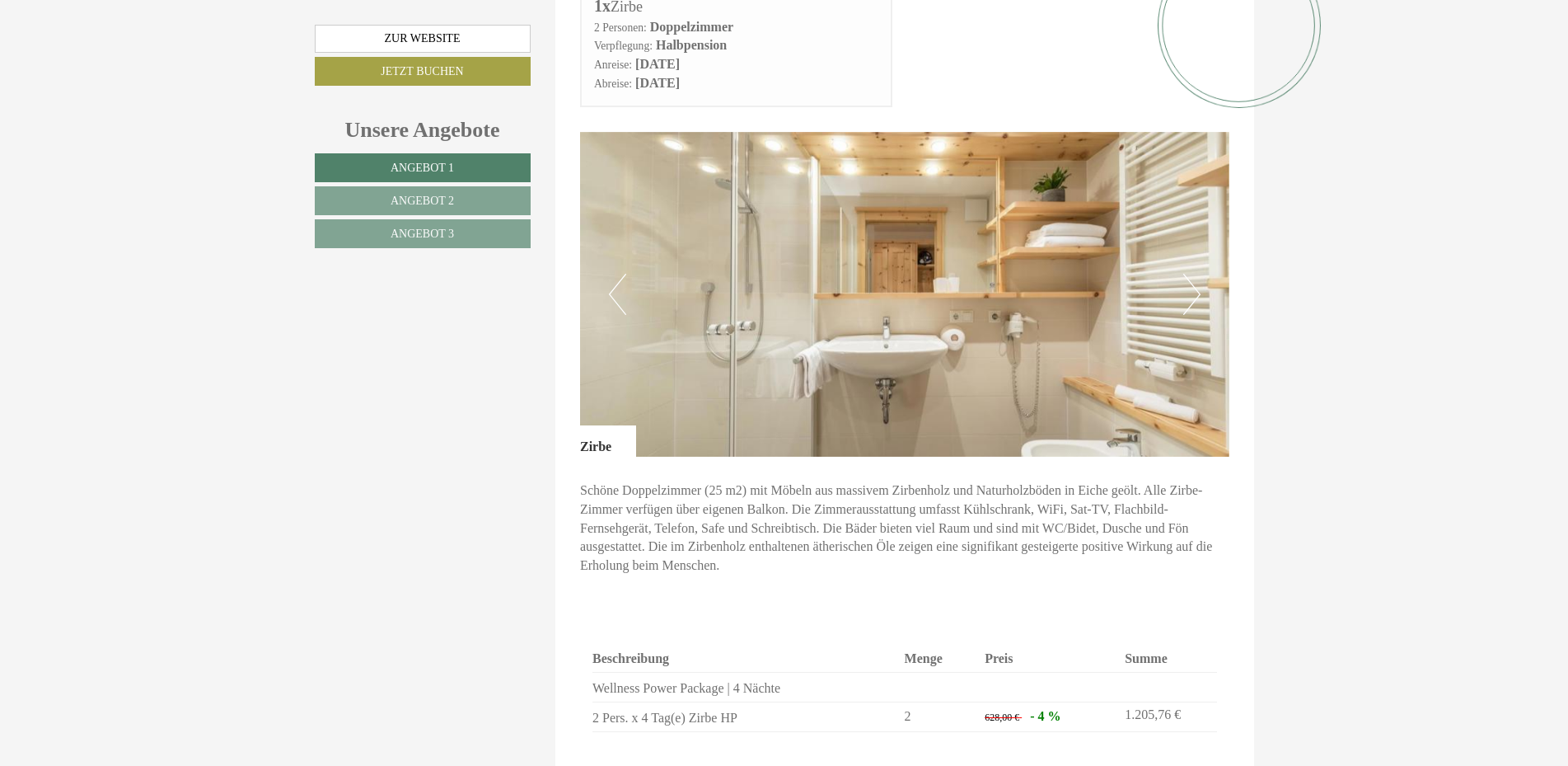
click at [622, 273] on button "Previous" at bounding box center [618, 294] width 18 height 42
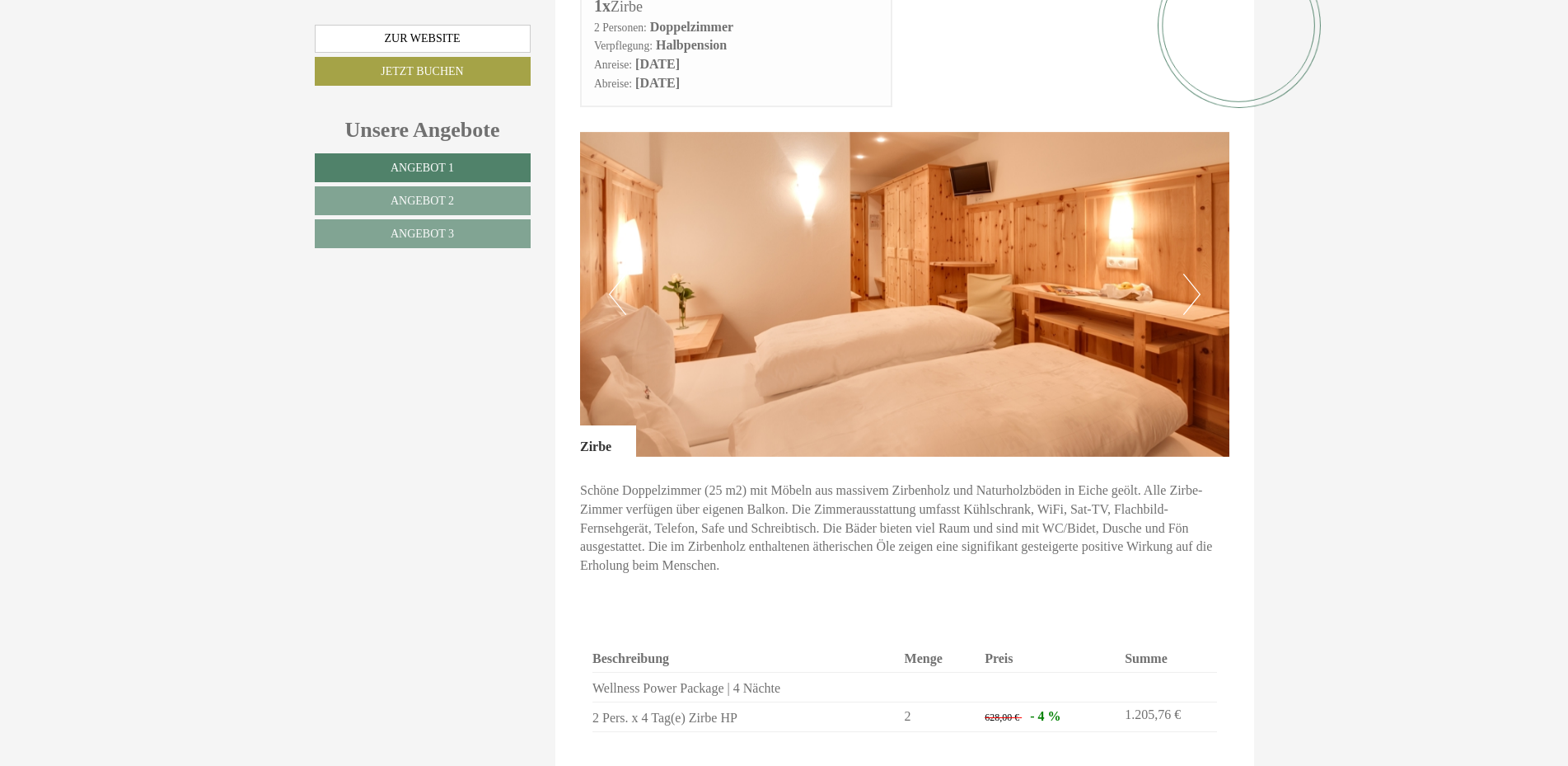
click at [623, 273] on button "Previous" at bounding box center [618, 294] width 18 height 42
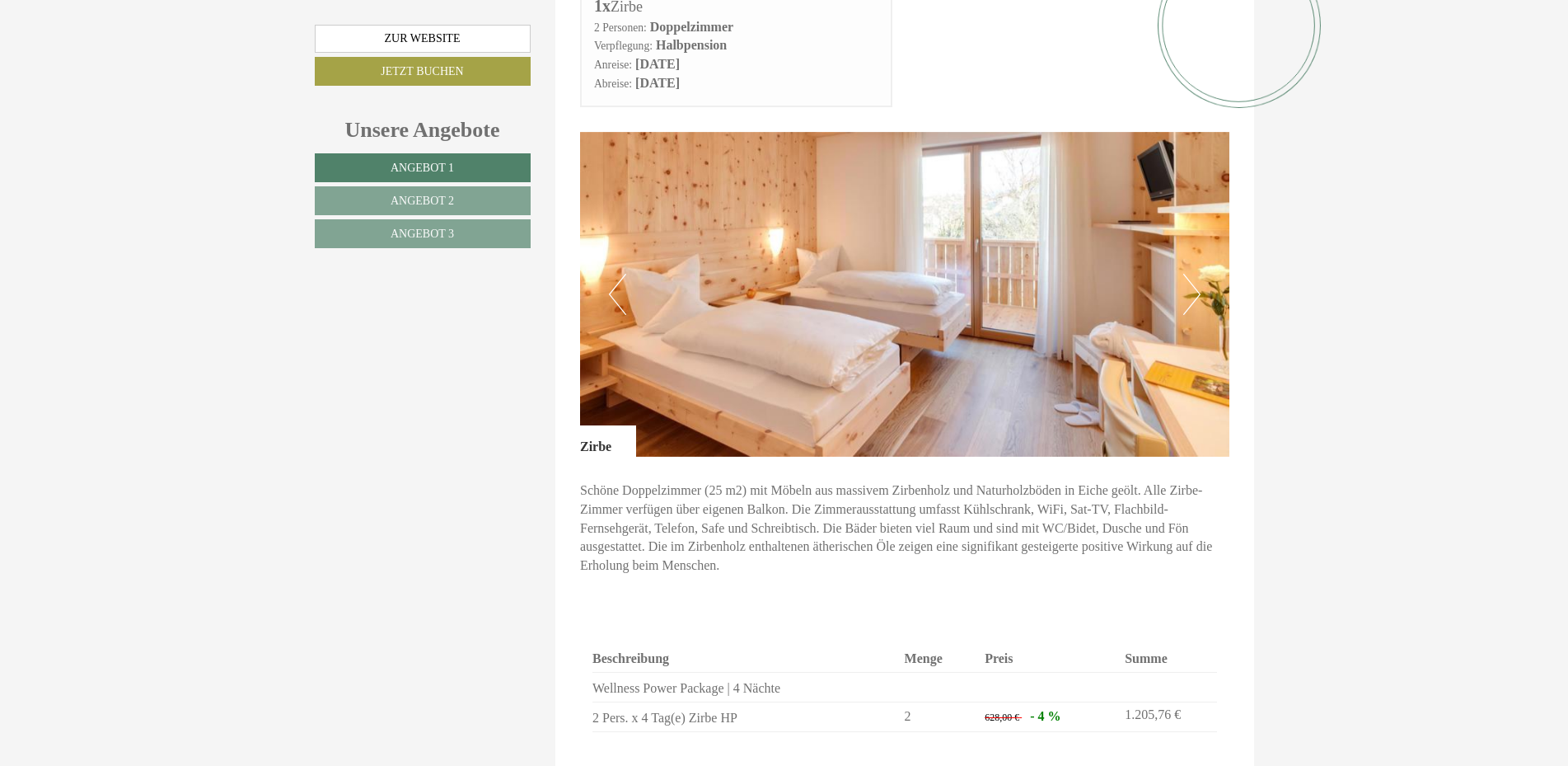
click at [623, 273] on button "Previous" at bounding box center [618, 294] width 18 height 42
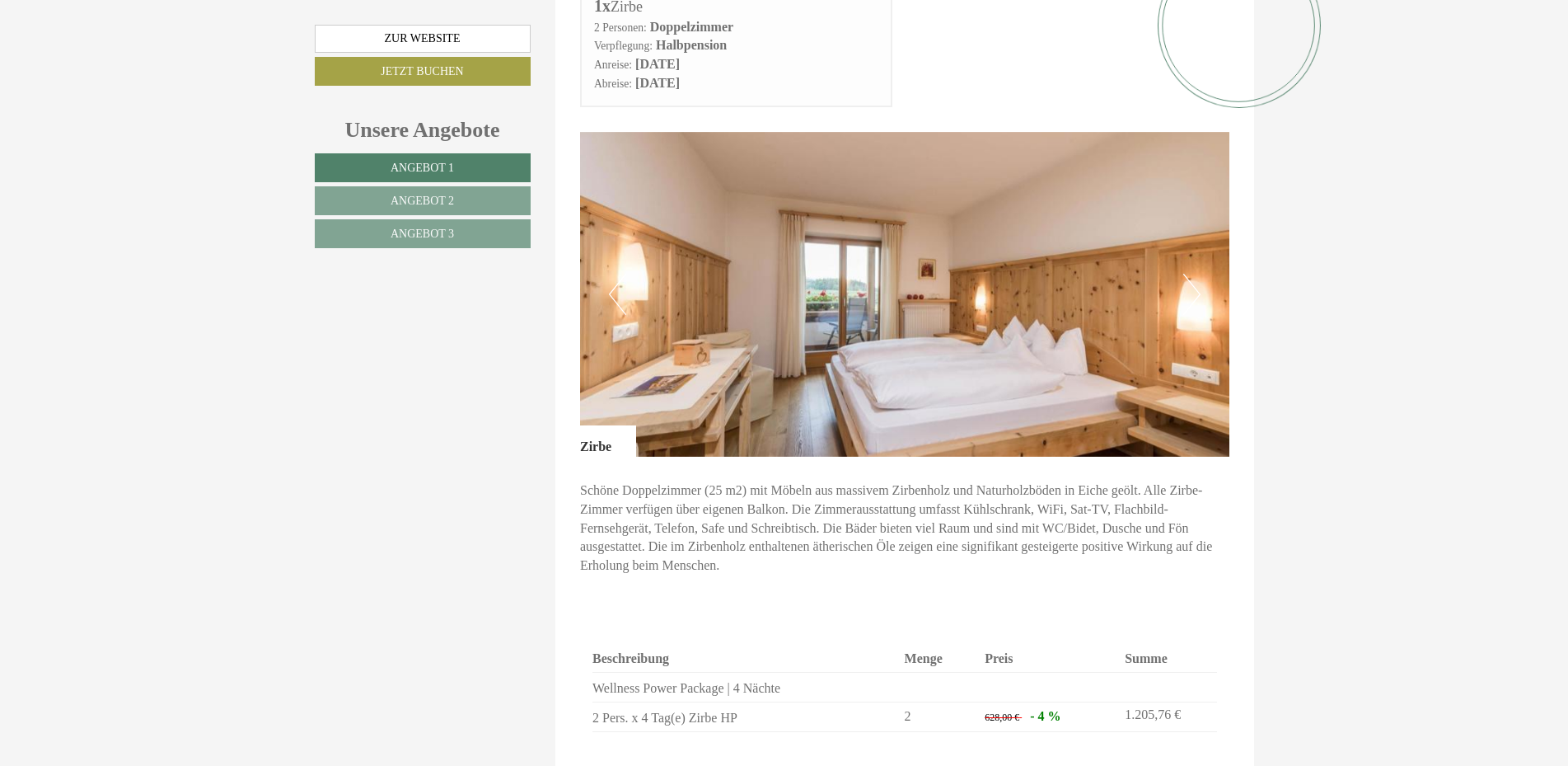
click at [623, 273] on button "Previous" at bounding box center [618, 294] width 18 height 42
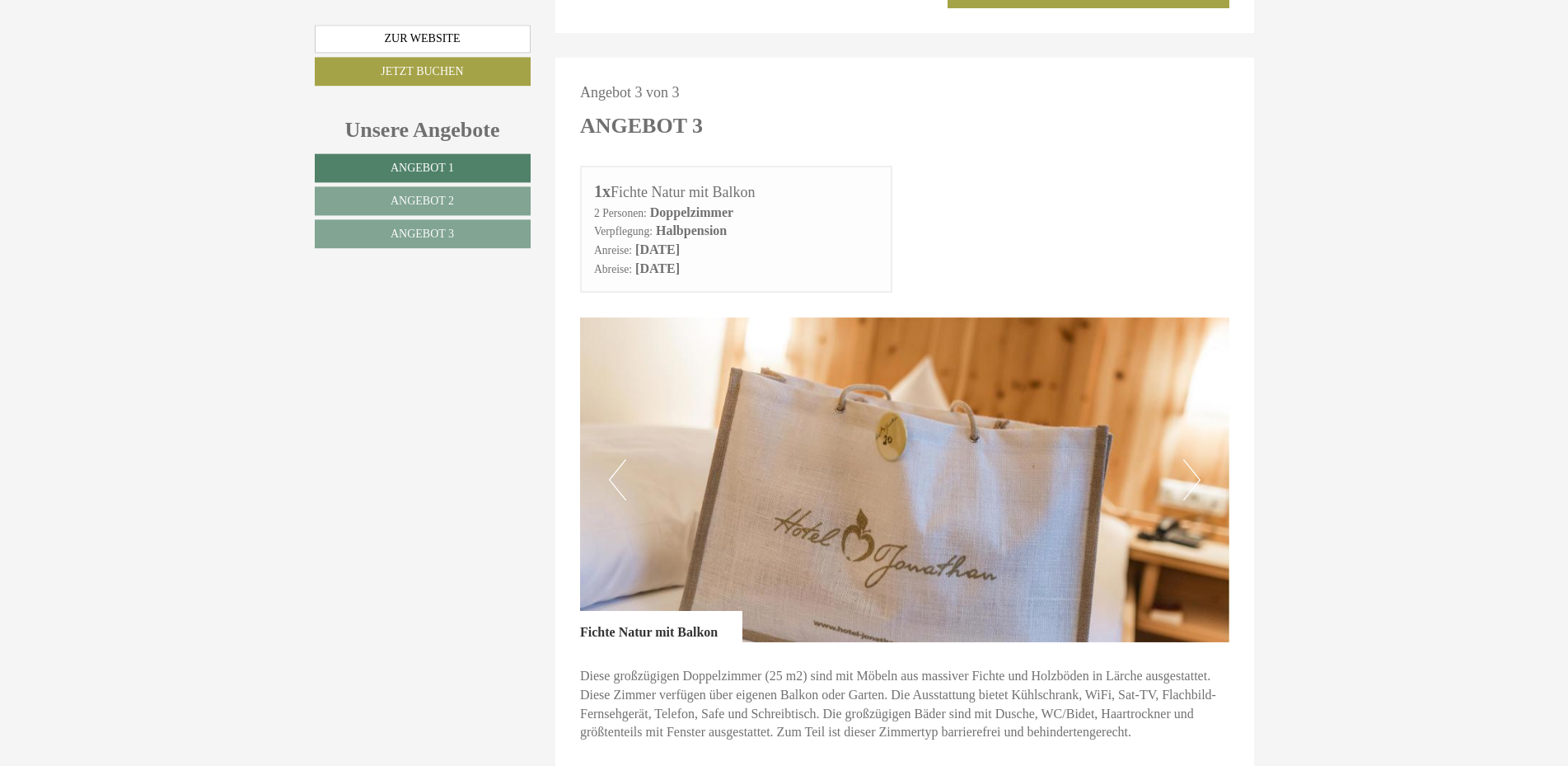
scroll to position [3110, 0]
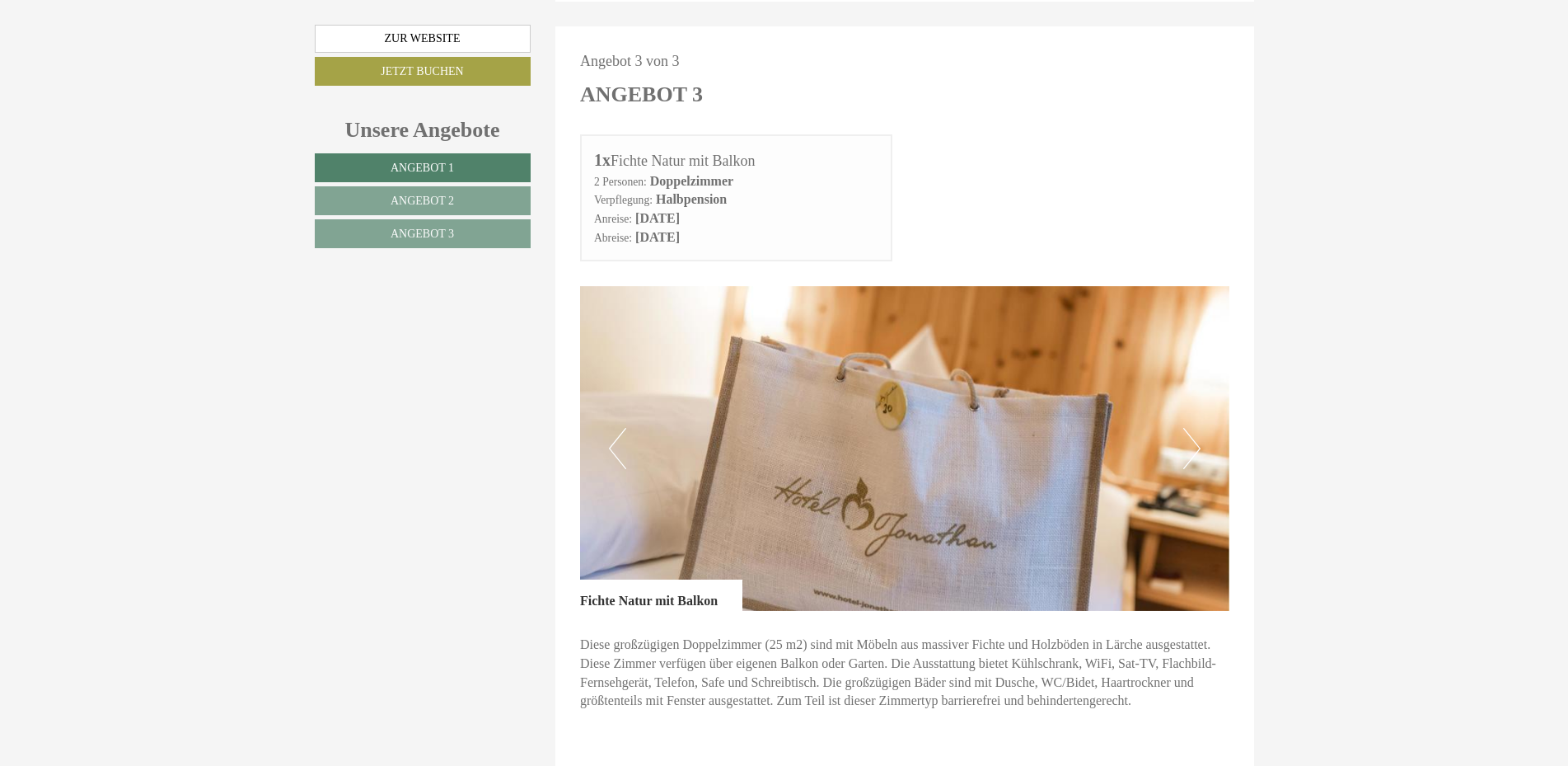
click at [1192, 428] on button "Next" at bounding box center [1192, 448] width 18 height 42
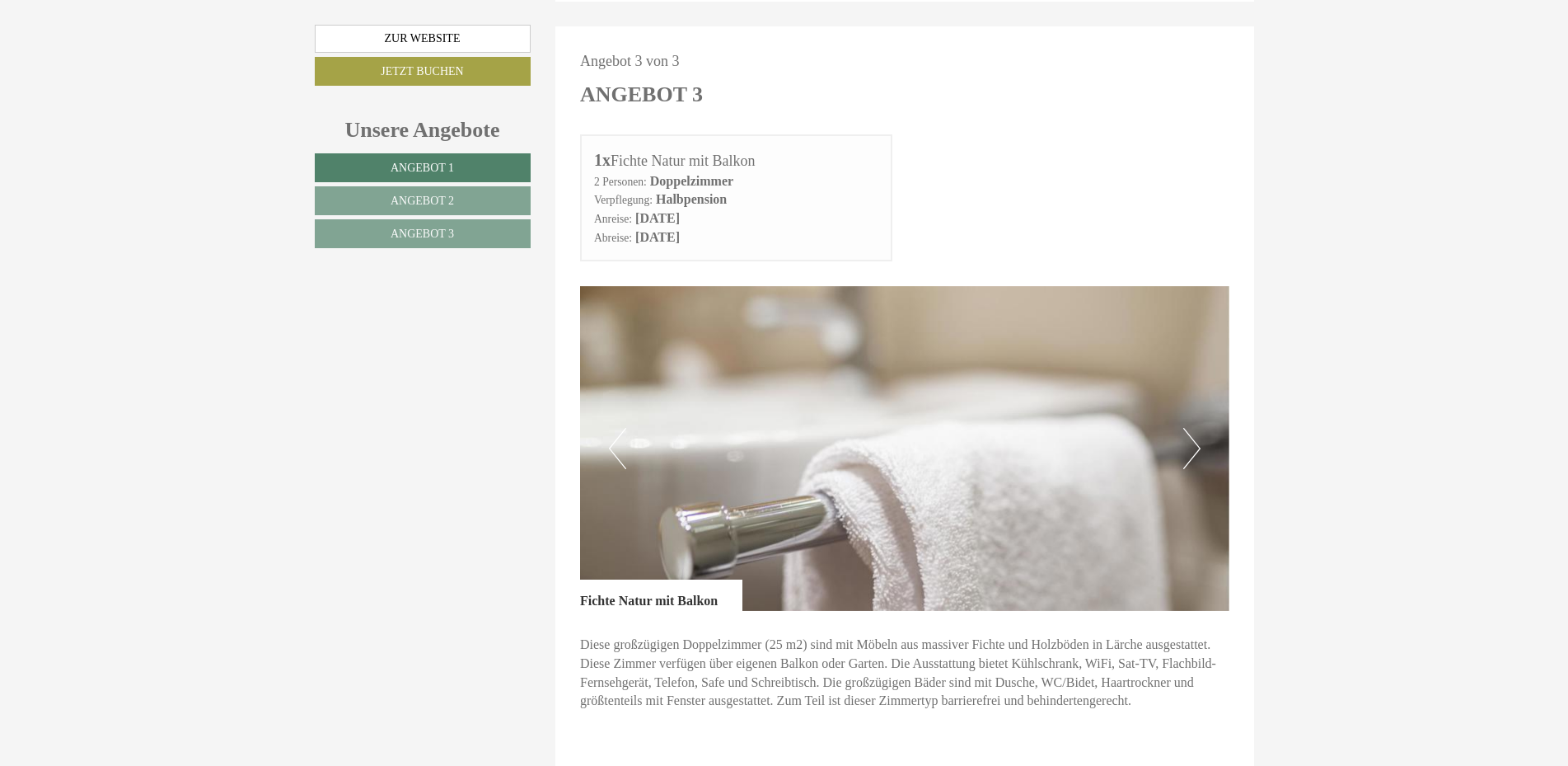
click at [1192, 428] on button "Next" at bounding box center [1192, 448] width 18 height 42
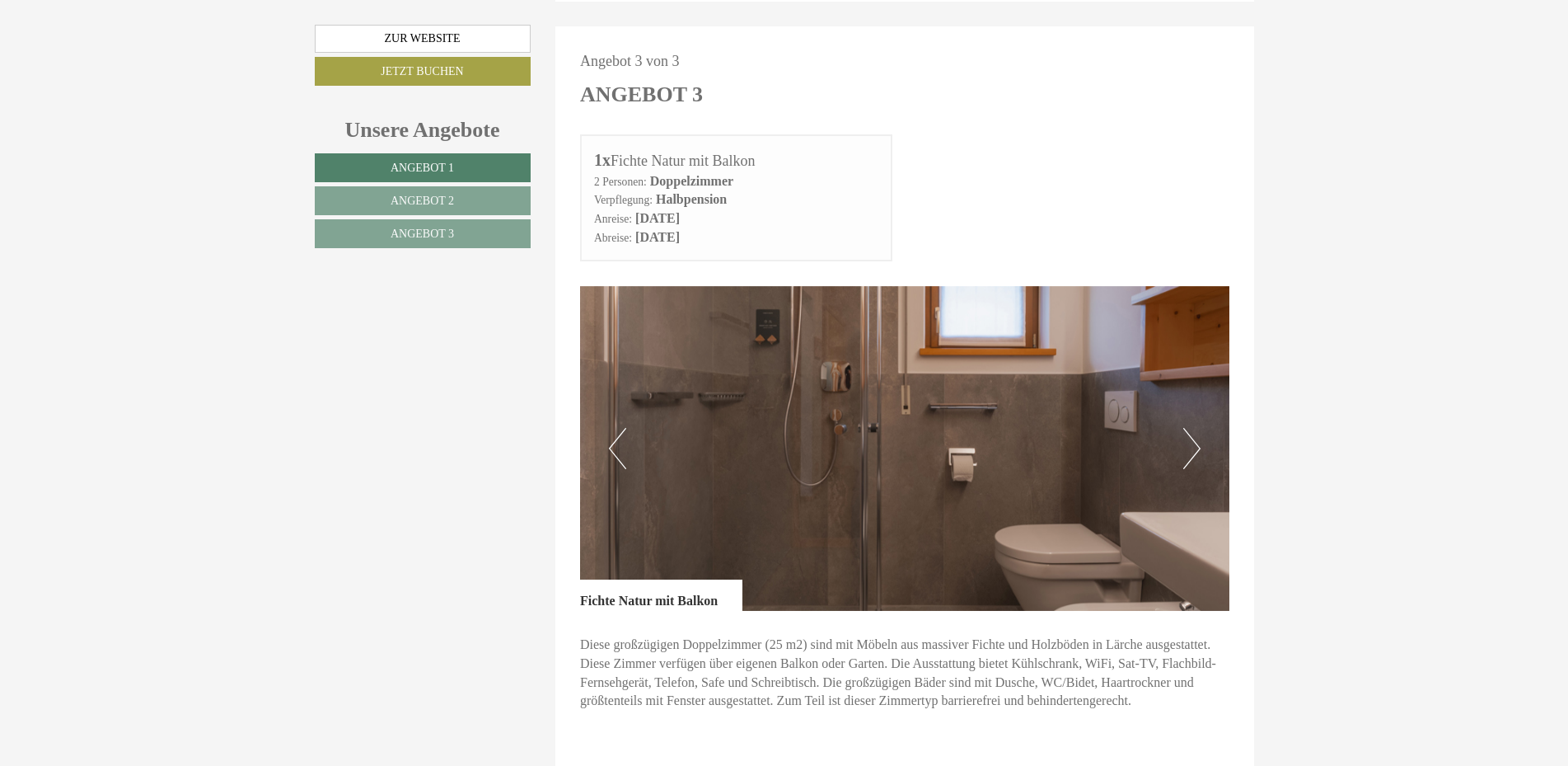
click at [1194, 428] on button "Next" at bounding box center [1192, 448] width 18 height 42
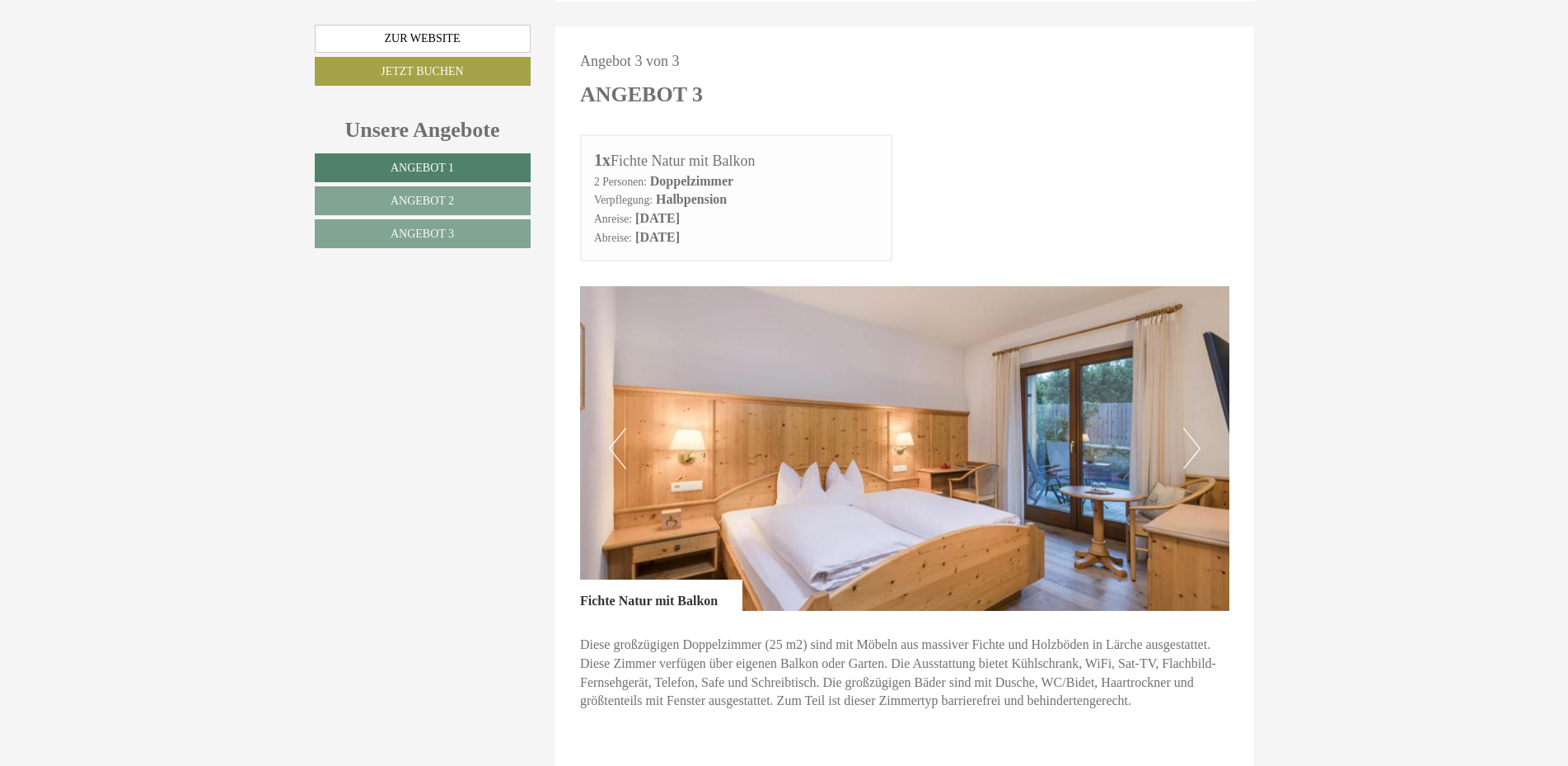
click at [1194, 428] on button "Next" at bounding box center [1192, 448] width 18 height 42
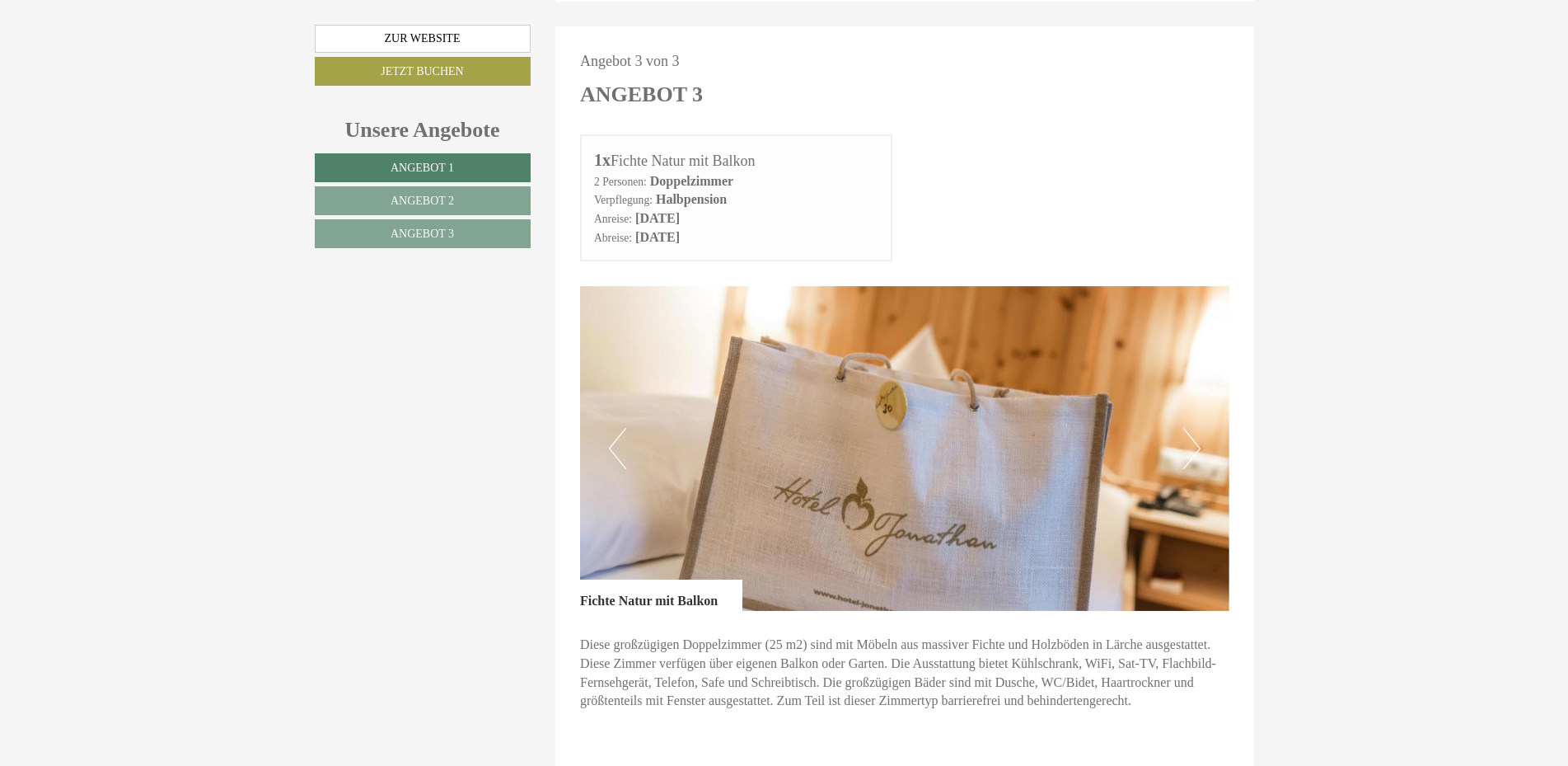
click at [1194, 428] on button "Next" at bounding box center [1192, 448] width 18 height 42
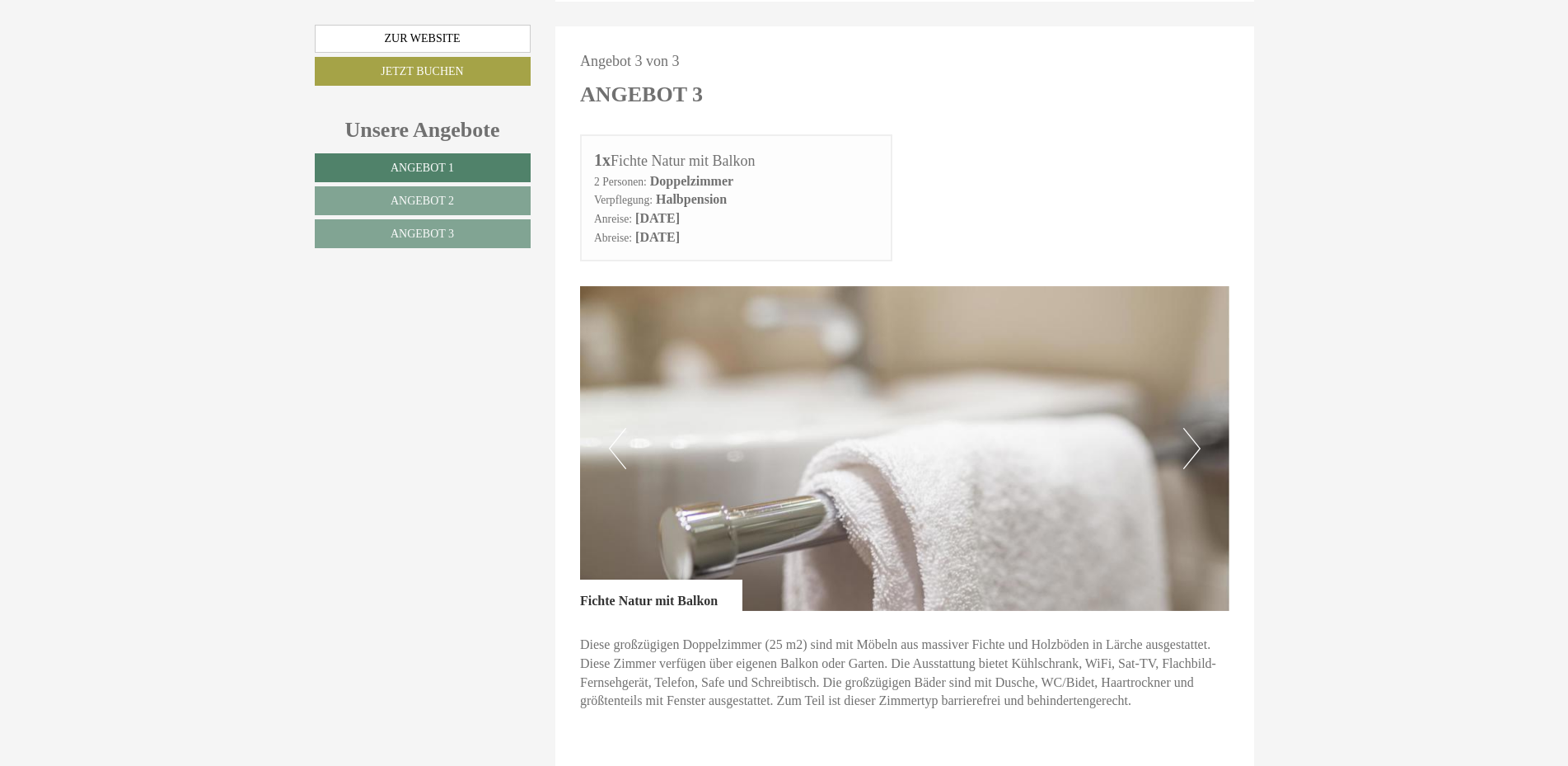
click at [1194, 428] on button "Next" at bounding box center [1192, 448] width 18 height 42
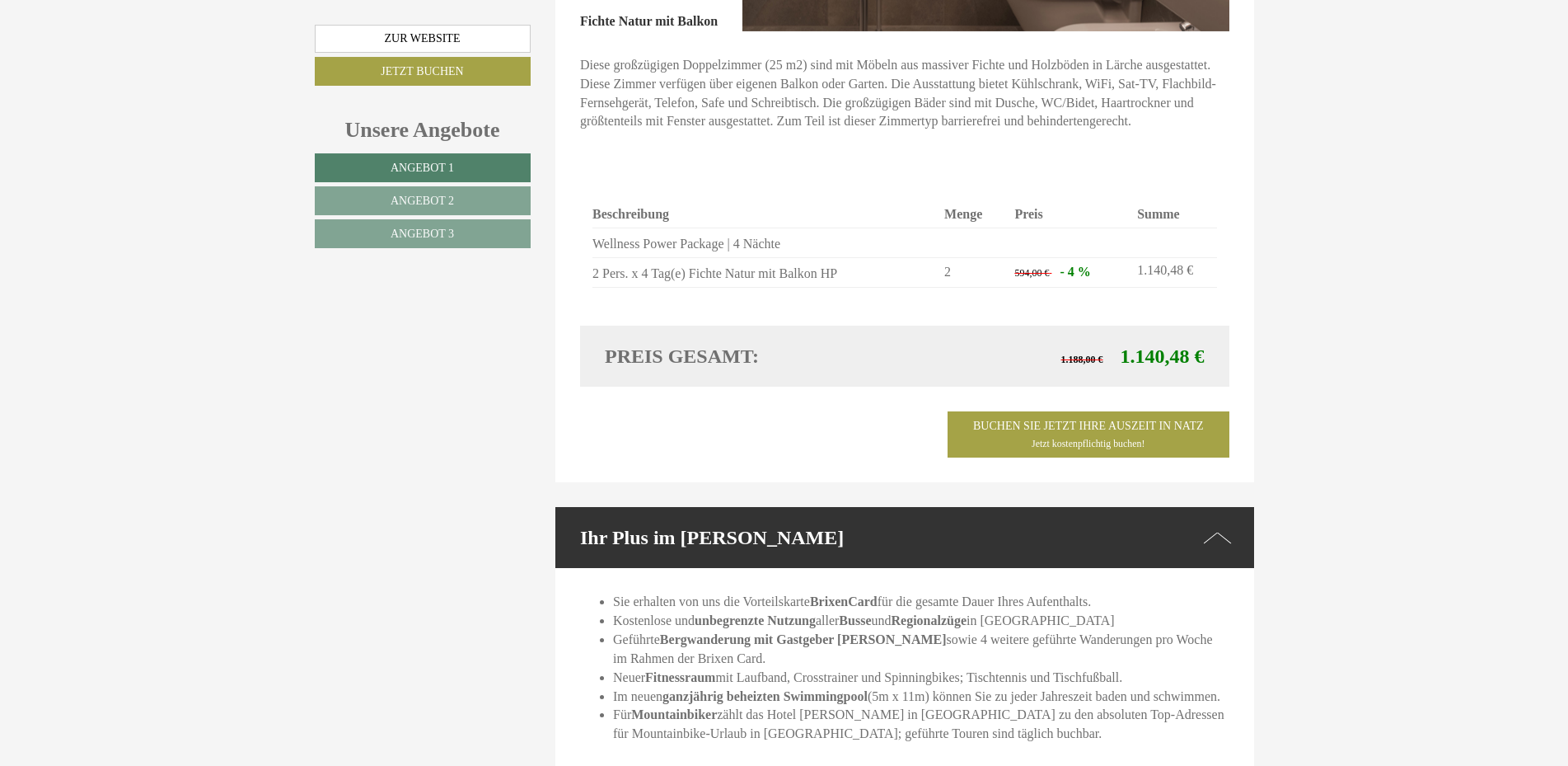
scroll to position [3699, 0]
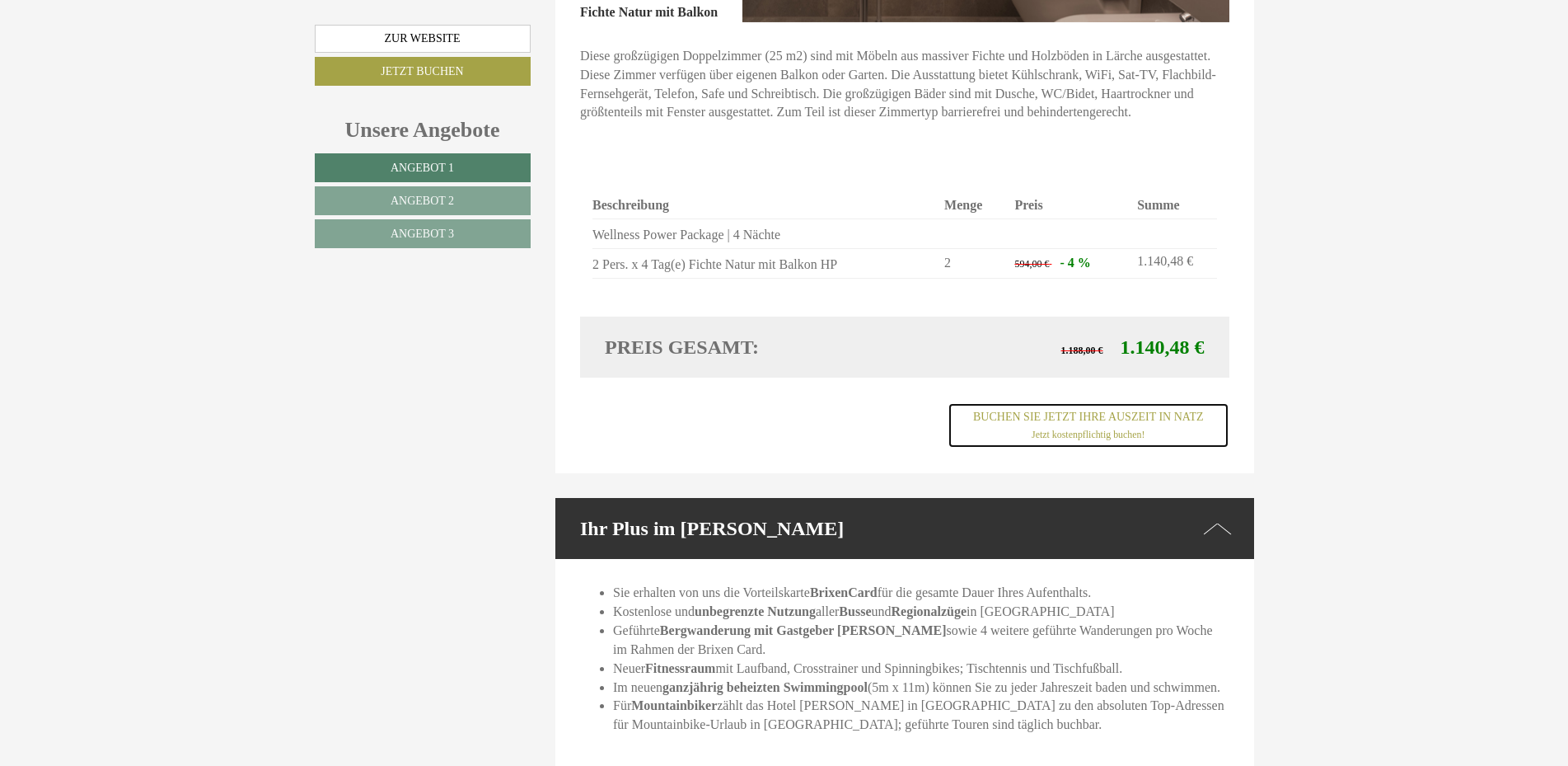
click at [1125, 402] on link "Buchen Sie jetzt ihre Auszeit in Natz Jetzt kostenpflichtig buchen!" at bounding box center [1088, 425] width 281 height 46
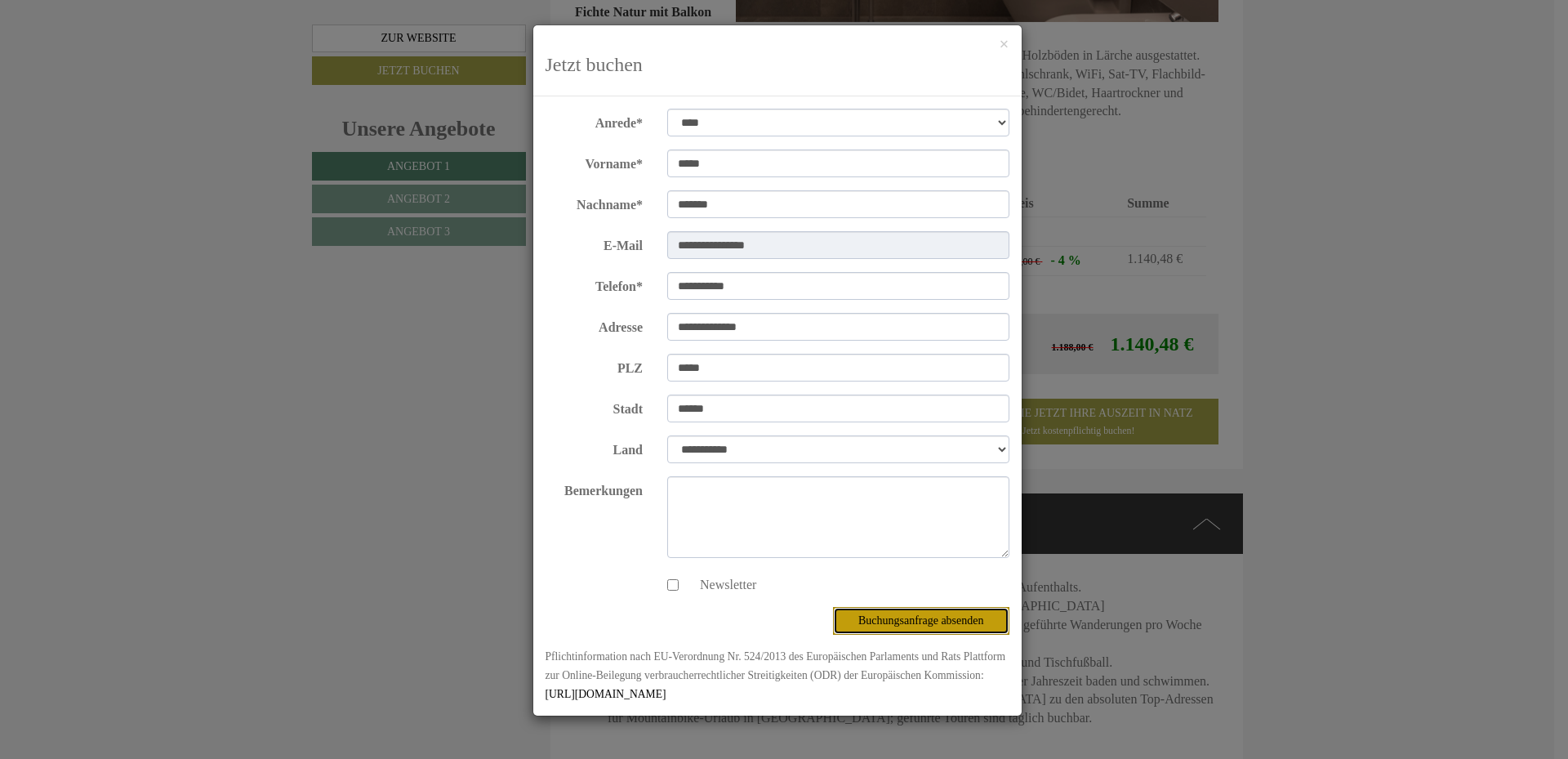
click at [916, 621] on button "Buchungsanfrage absenden" at bounding box center [920, 621] width 176 height 28
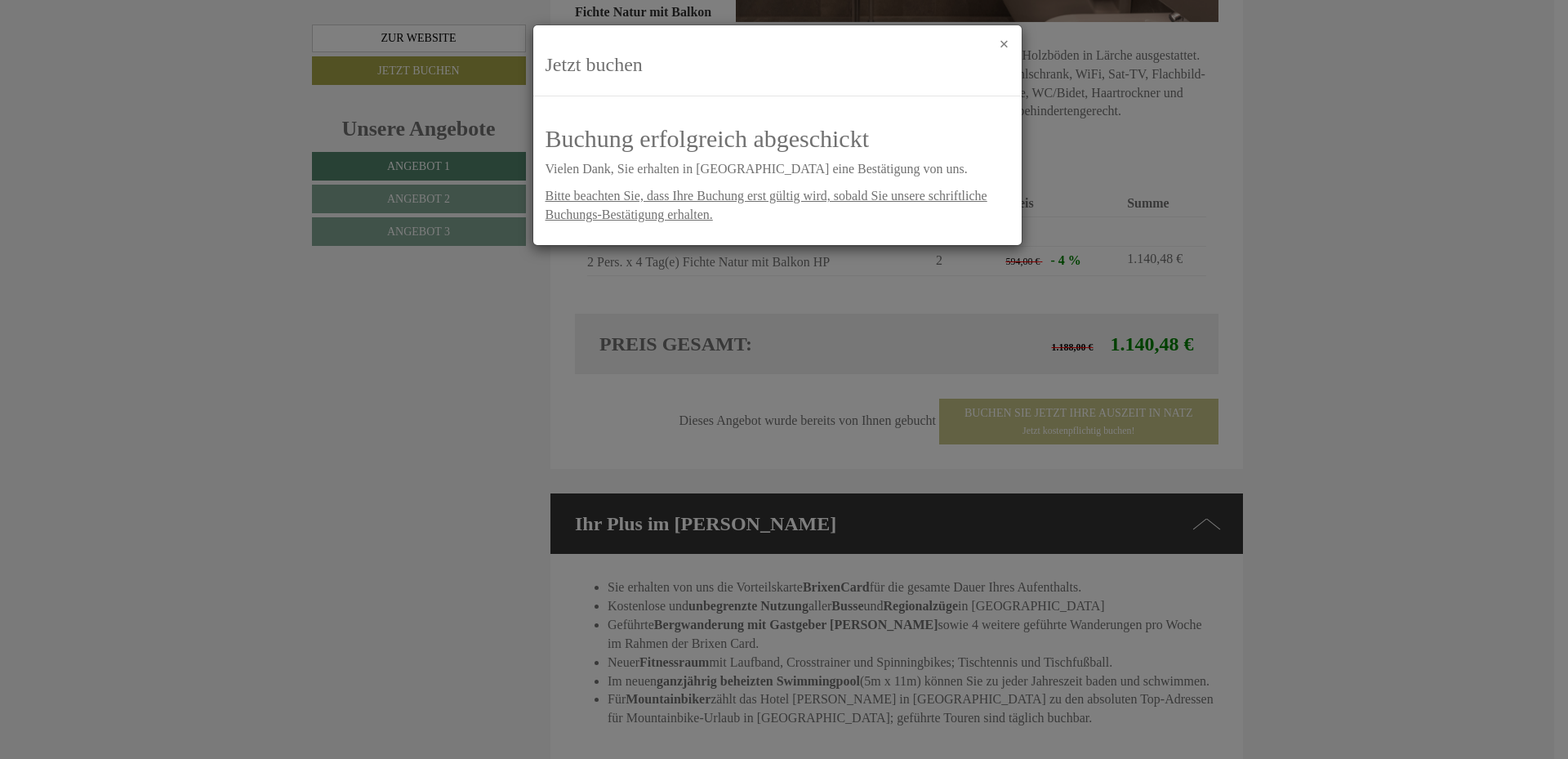
click at [1004, 39] on button "×" at bounding box center [1004, 45] width 10 height 18
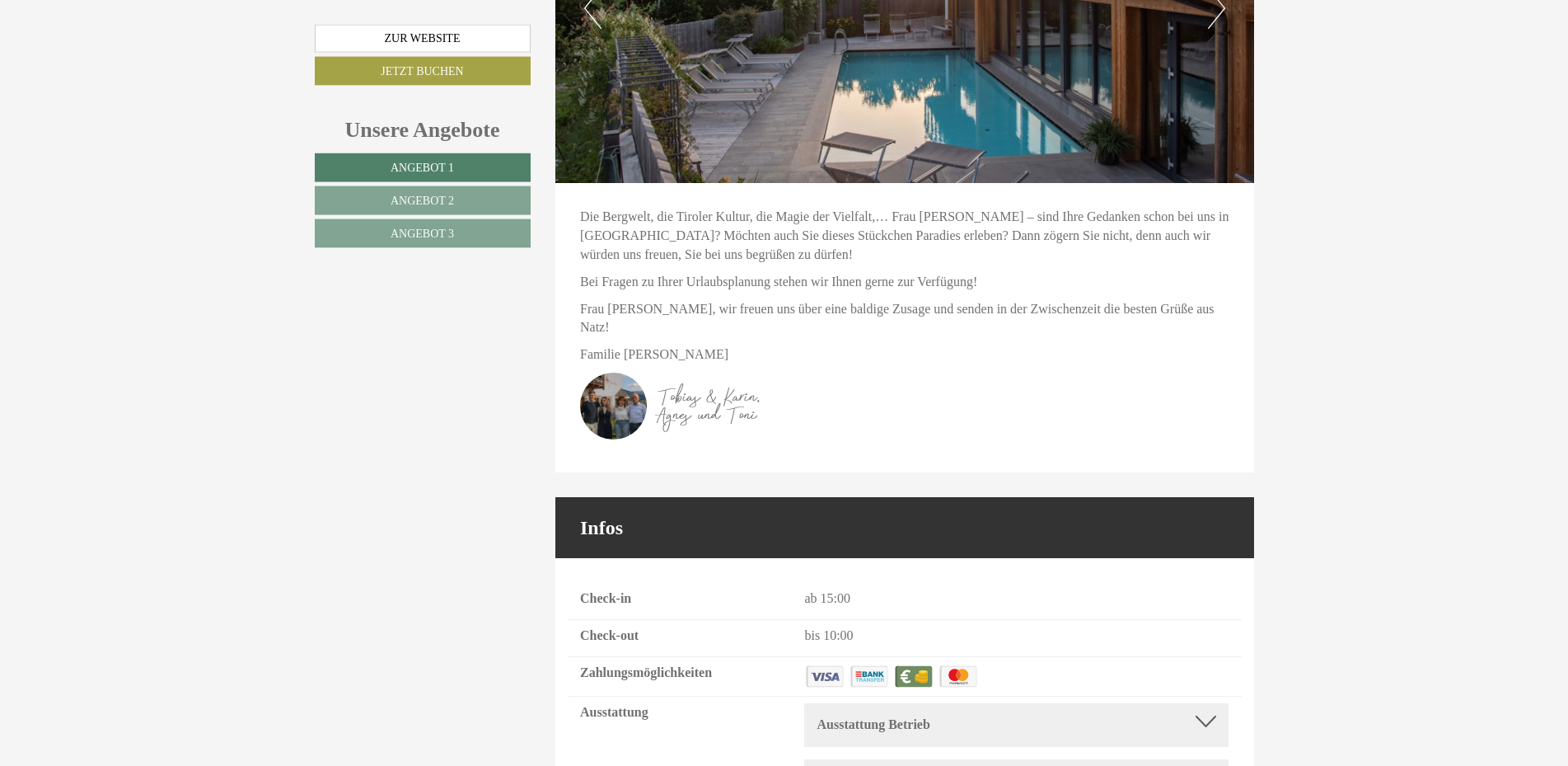
scroll to position [7174, 0]
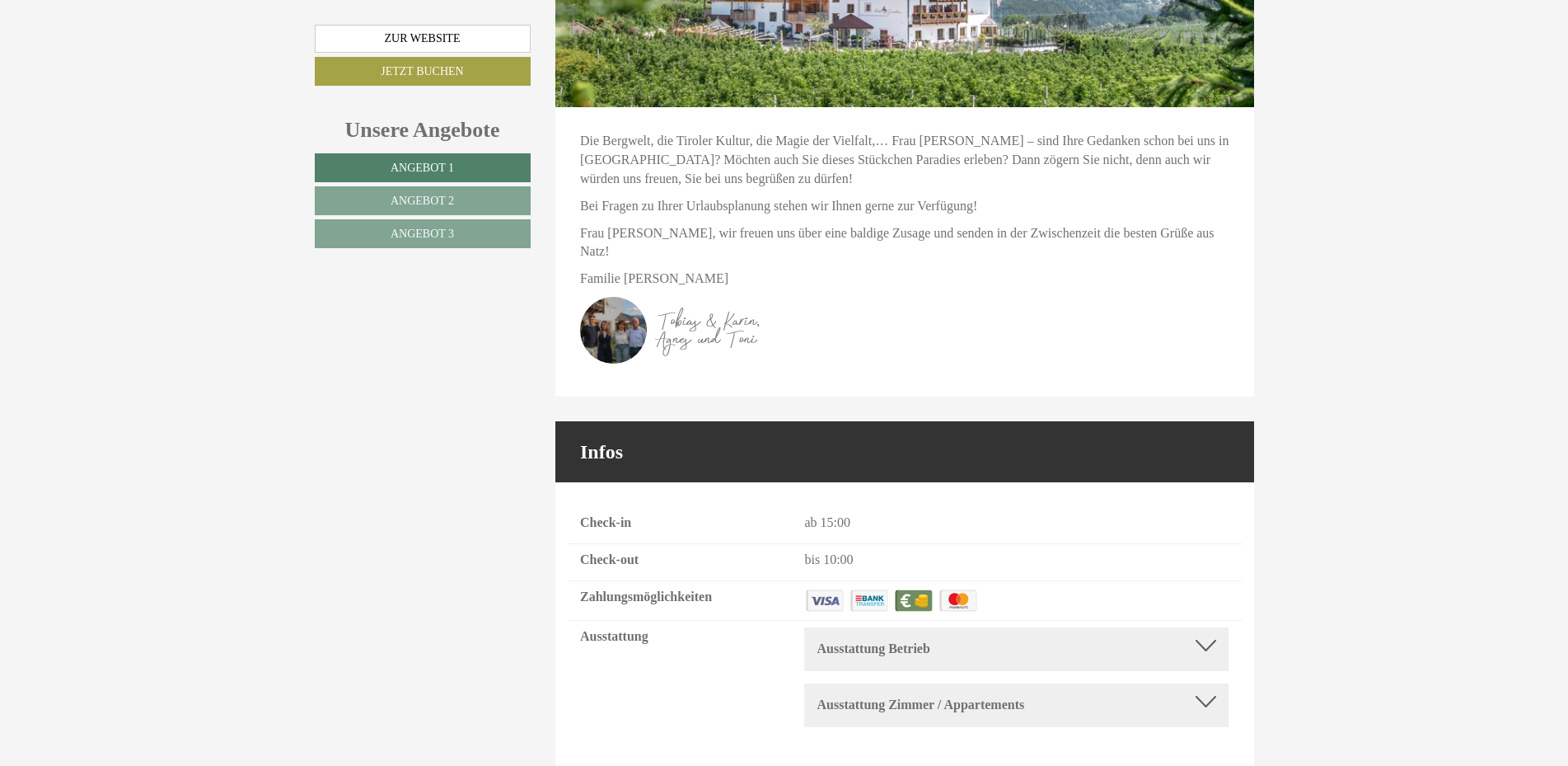
click at [1203, 640] on div at bounding box center [1205, 645] width 20 height 11
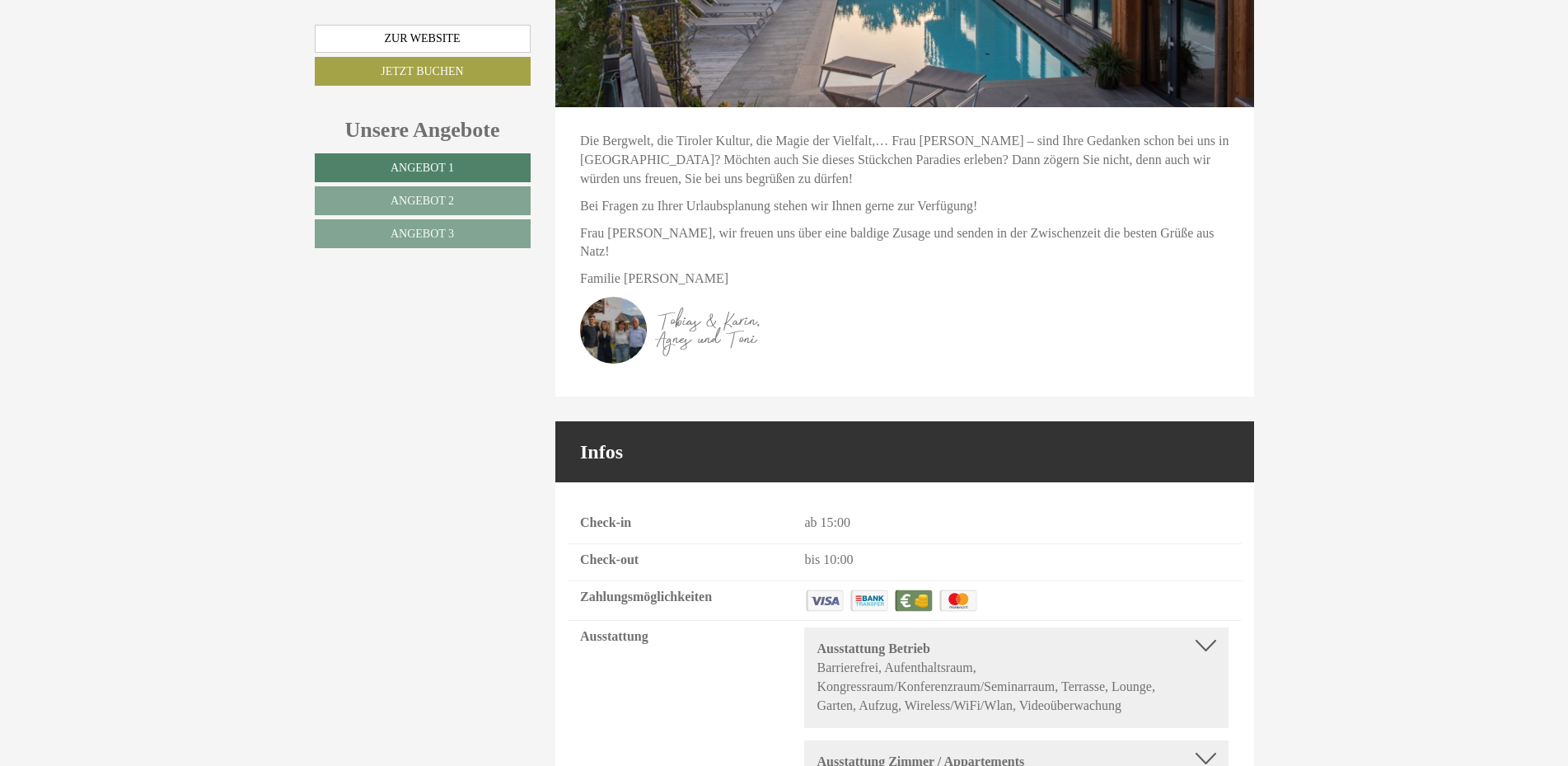
click at [1208, 753] on div at bounding box center [1205, 758] width 20 height 11
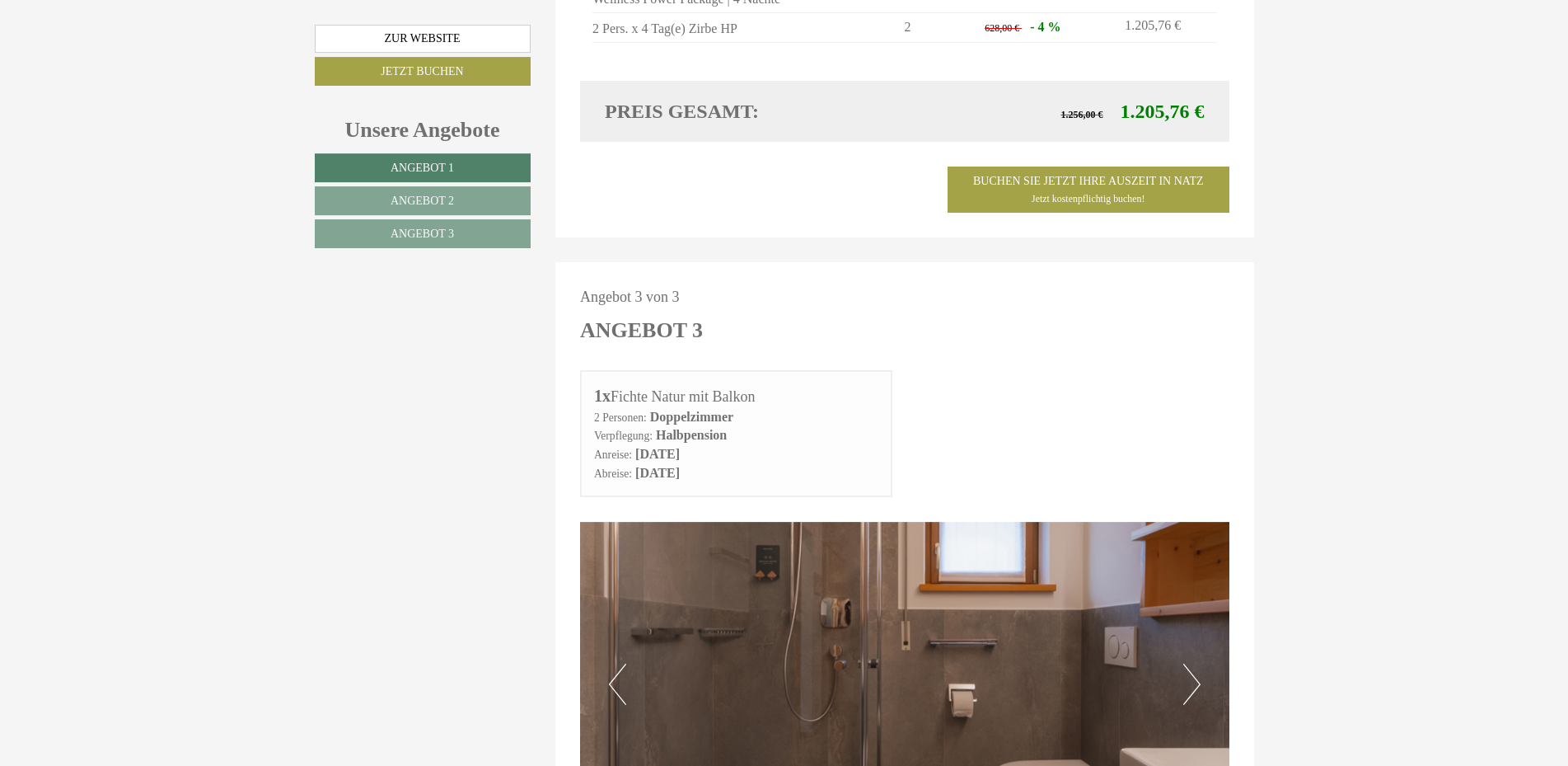
scroll to position [3252, 0]
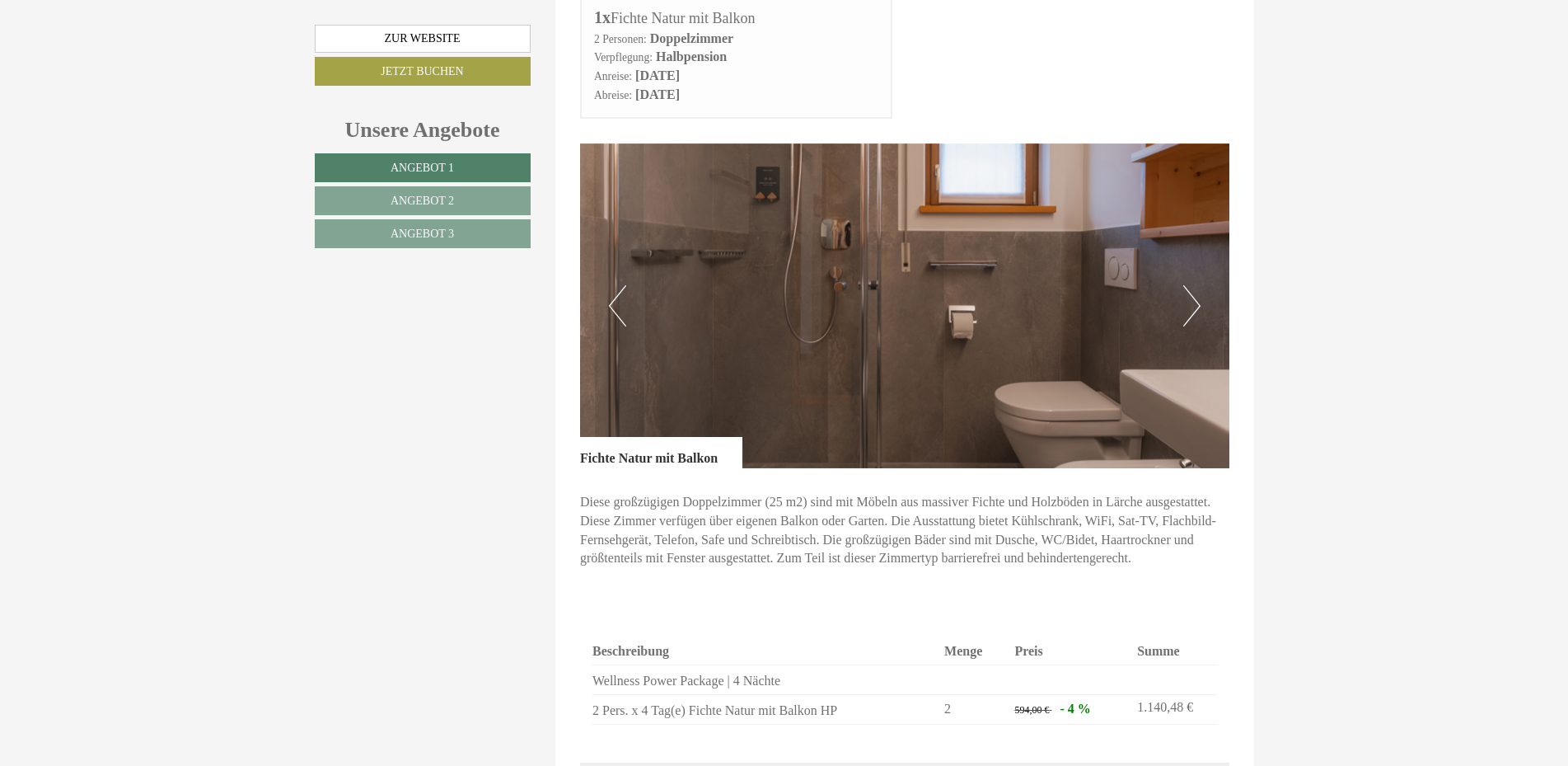
drag, startPoint x: 1193, startPoint y: 255, endPoint x: 1174, endPoint y: 263, distance: 20.6
click at [1191, 285] on button "Next" at bounding box center [1192, 305] width 18 height 42
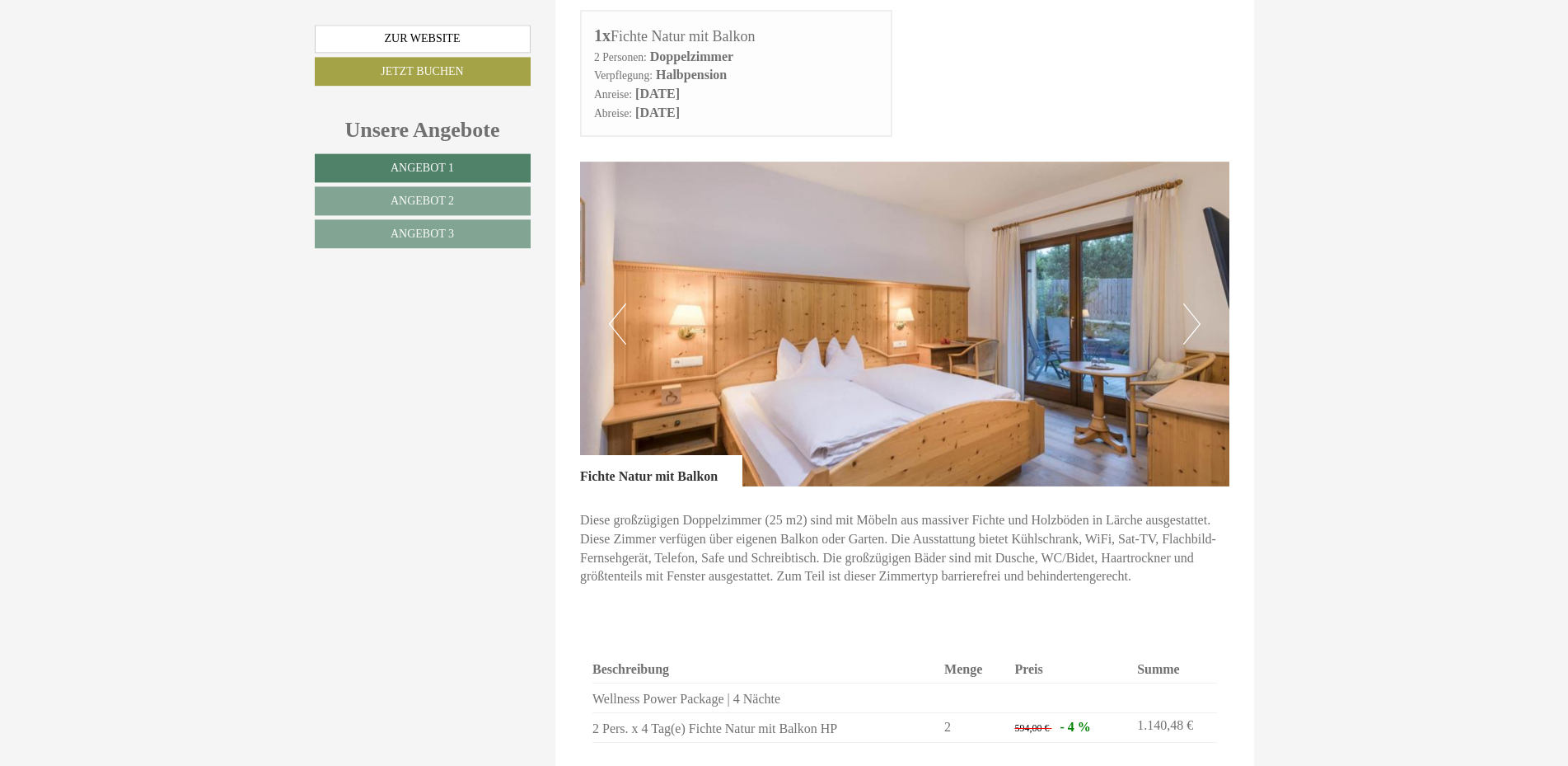
scroll to position [3168, 0]
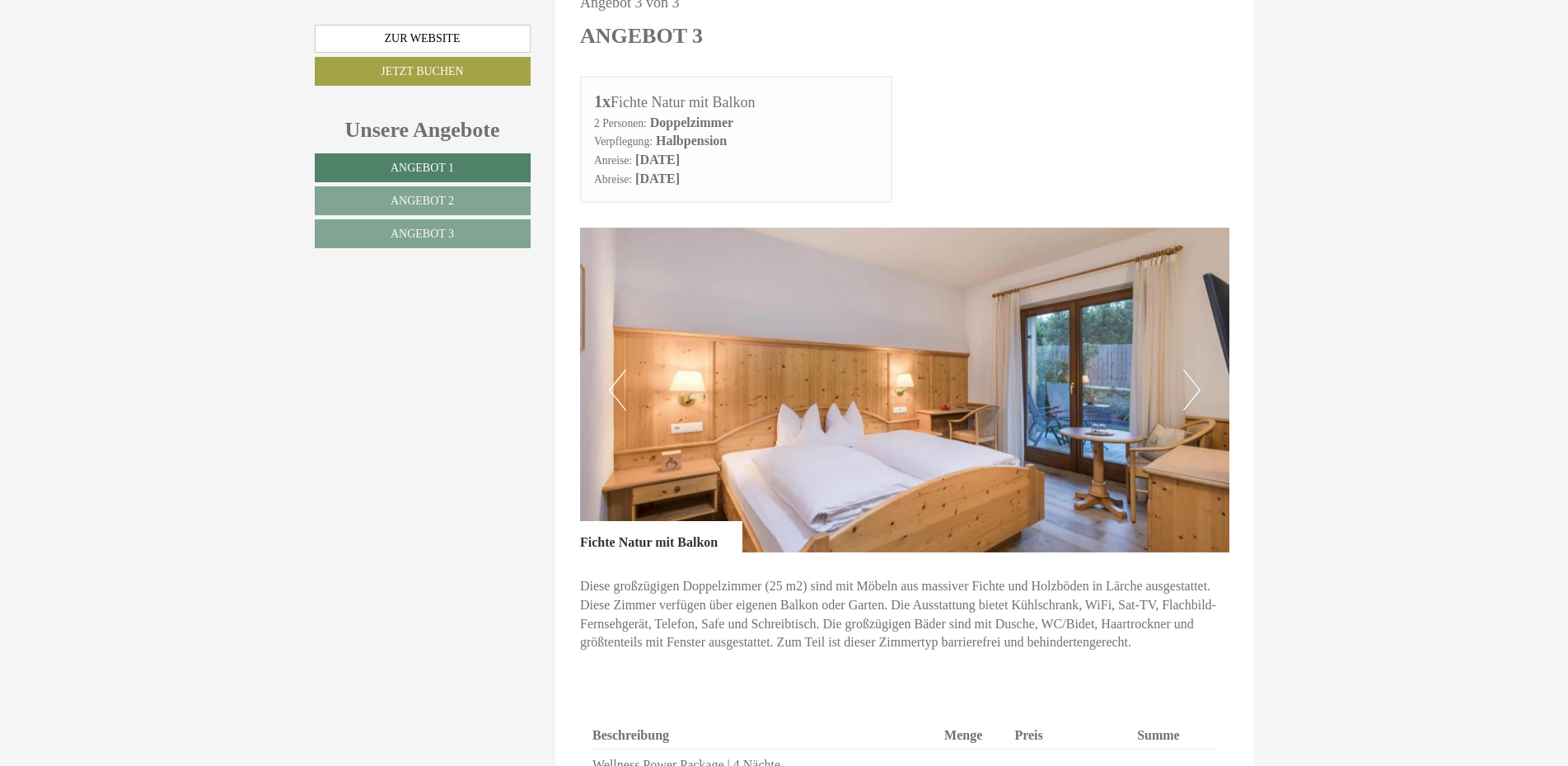
click at [1195, 369] on button "Next" at bounding box center [1192, 389] width 18 height 42
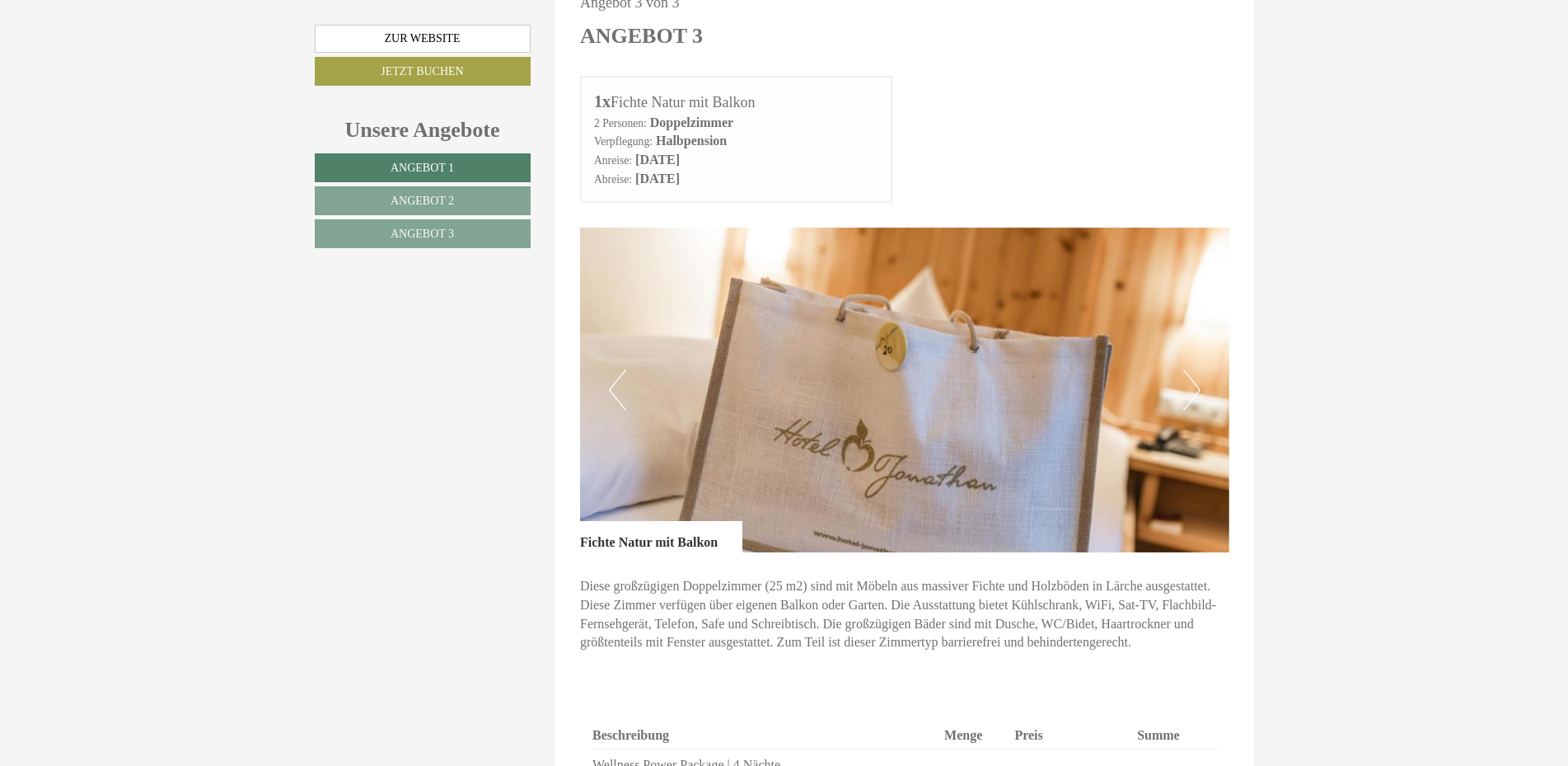
click at [1201, 344] on img at bounding box center [905, 389] width 649 height 325
click at [1198, 369] on button "Next" at bounding box center [1192, 389] width 18 height 42
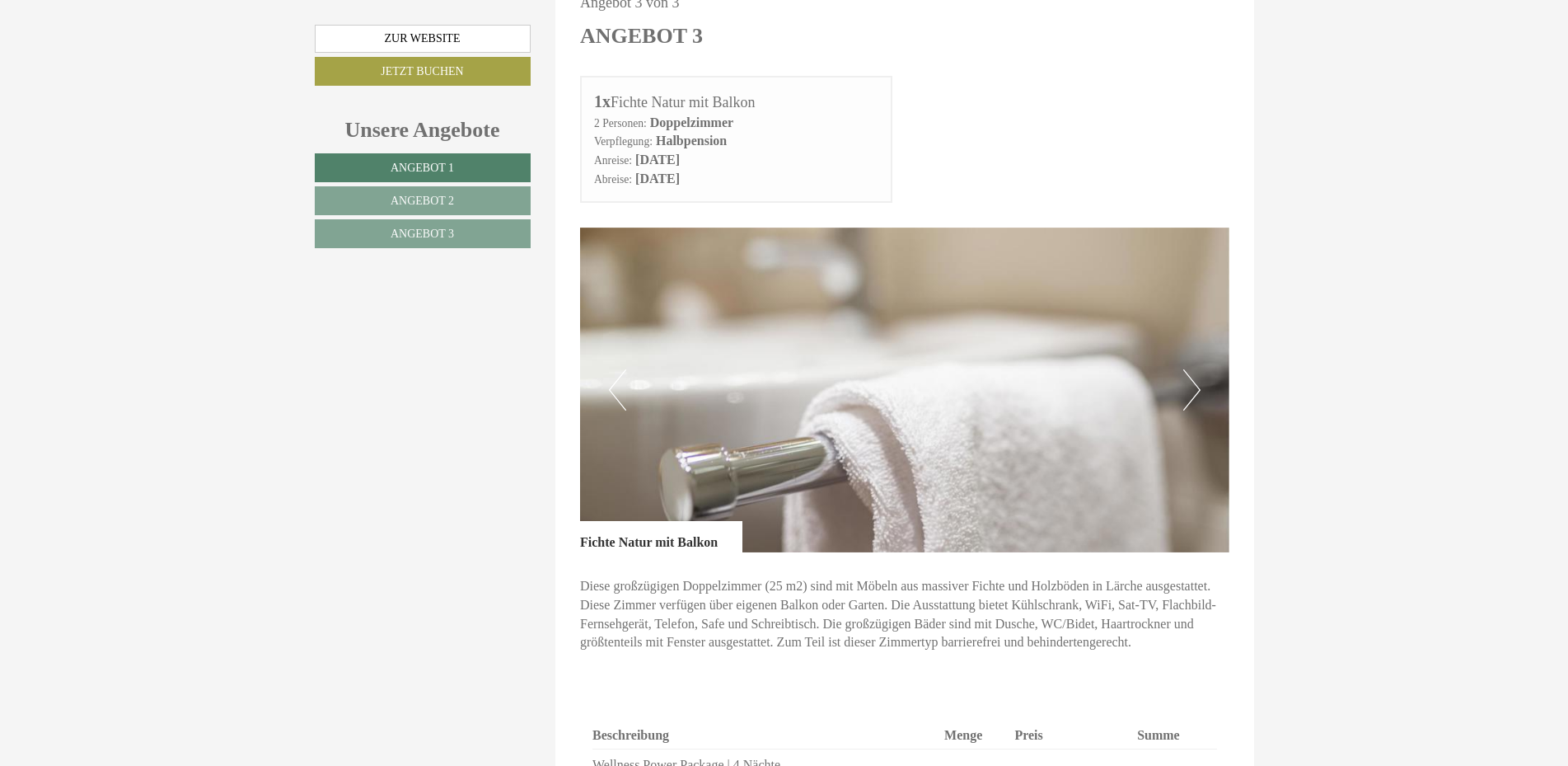
click at [1197, 369] on button "Next" at bounding box center [1192, 389] width 18 height 42
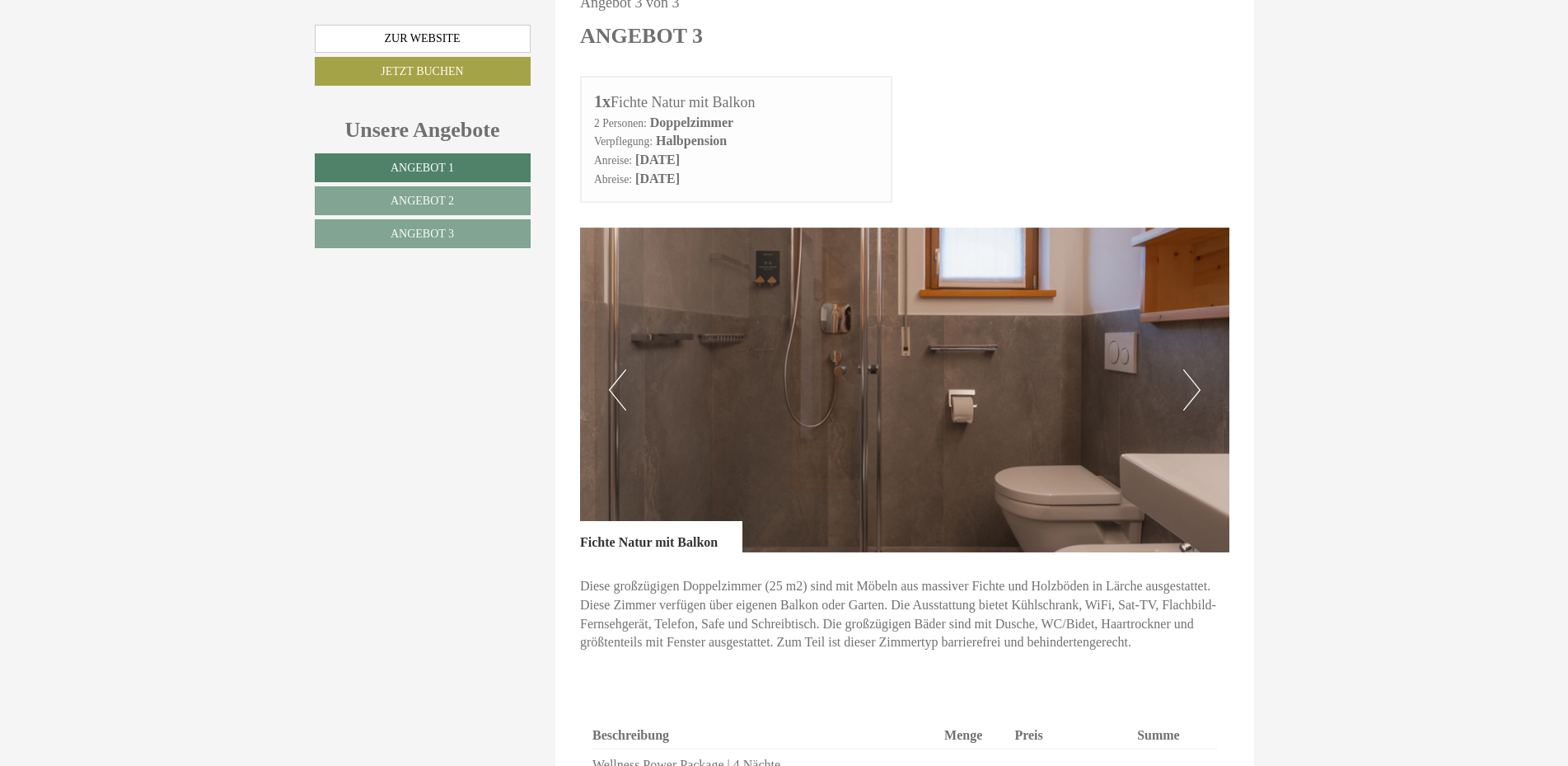
click at [1197, 369] on button "Next" at bounding box center [1192, 389] width 18 height 42
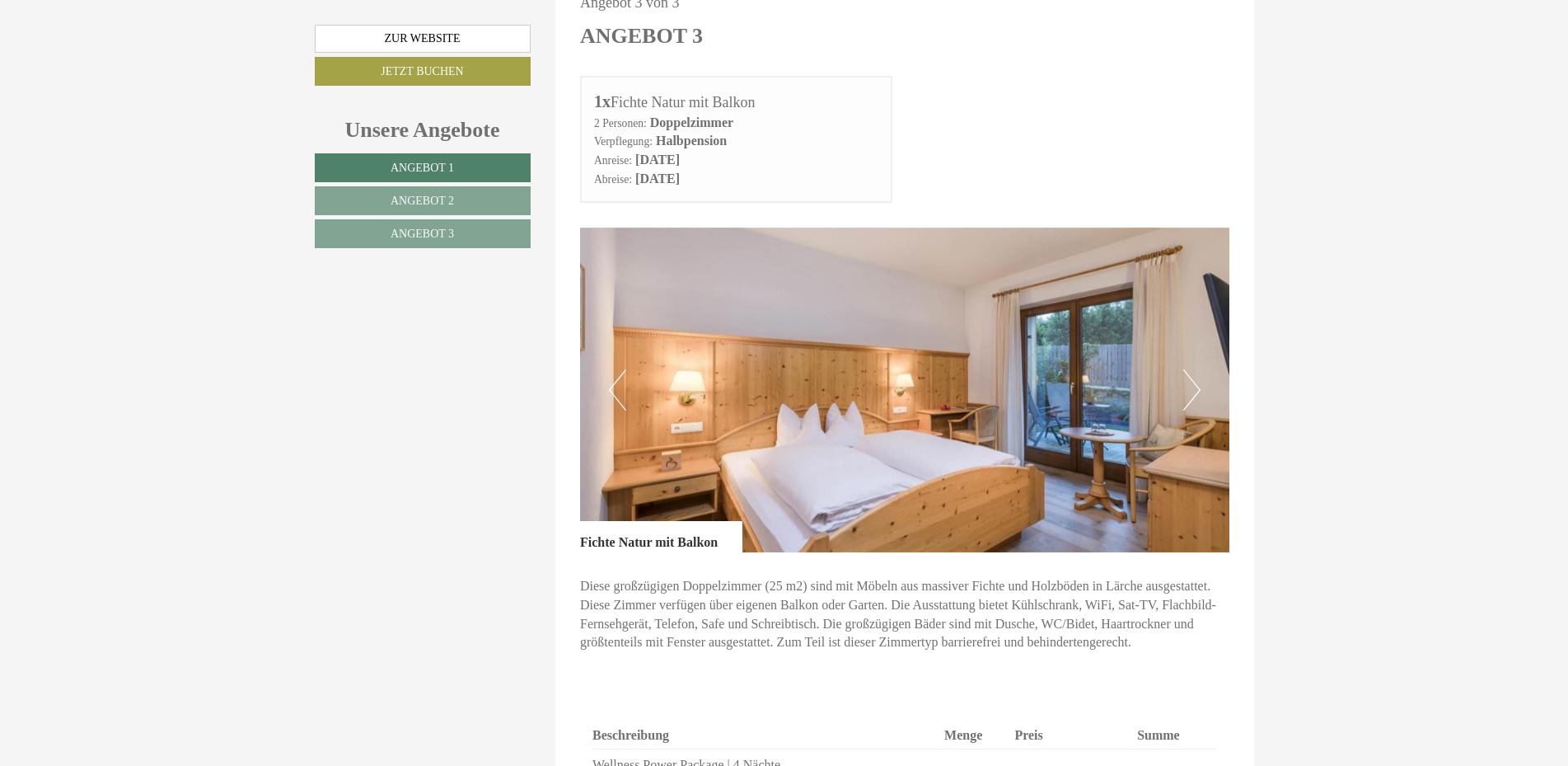
click at [1196, 369] on button "Next" at bounding box center [1192, 389] width 18 height 42
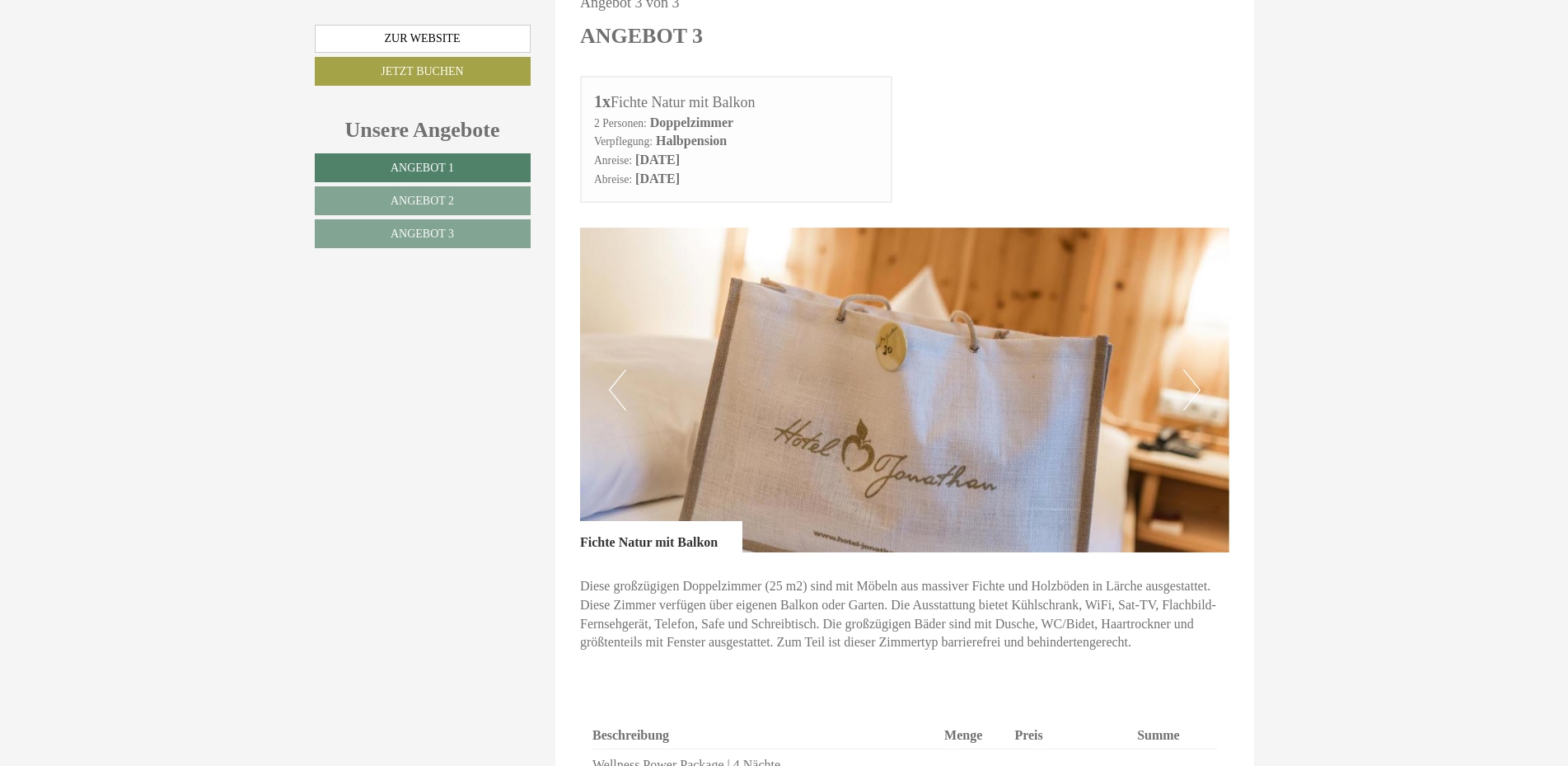
click at [1193, 369] on button "Next" at bounding box center [1192, 389] width 18 height 42
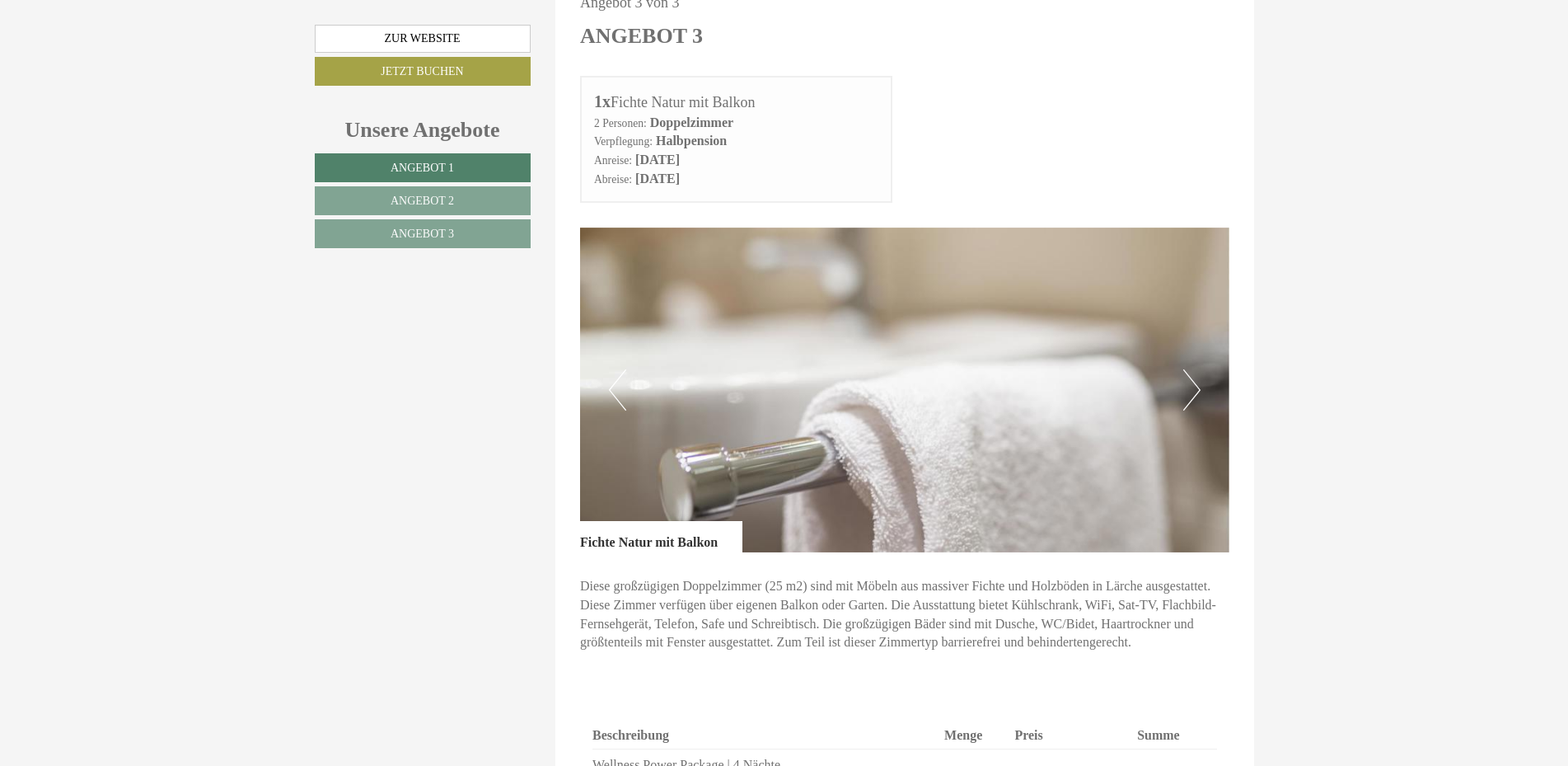
click at [614, 369] on button "Previous" at bounding box center [618, 389] width 18 height 42
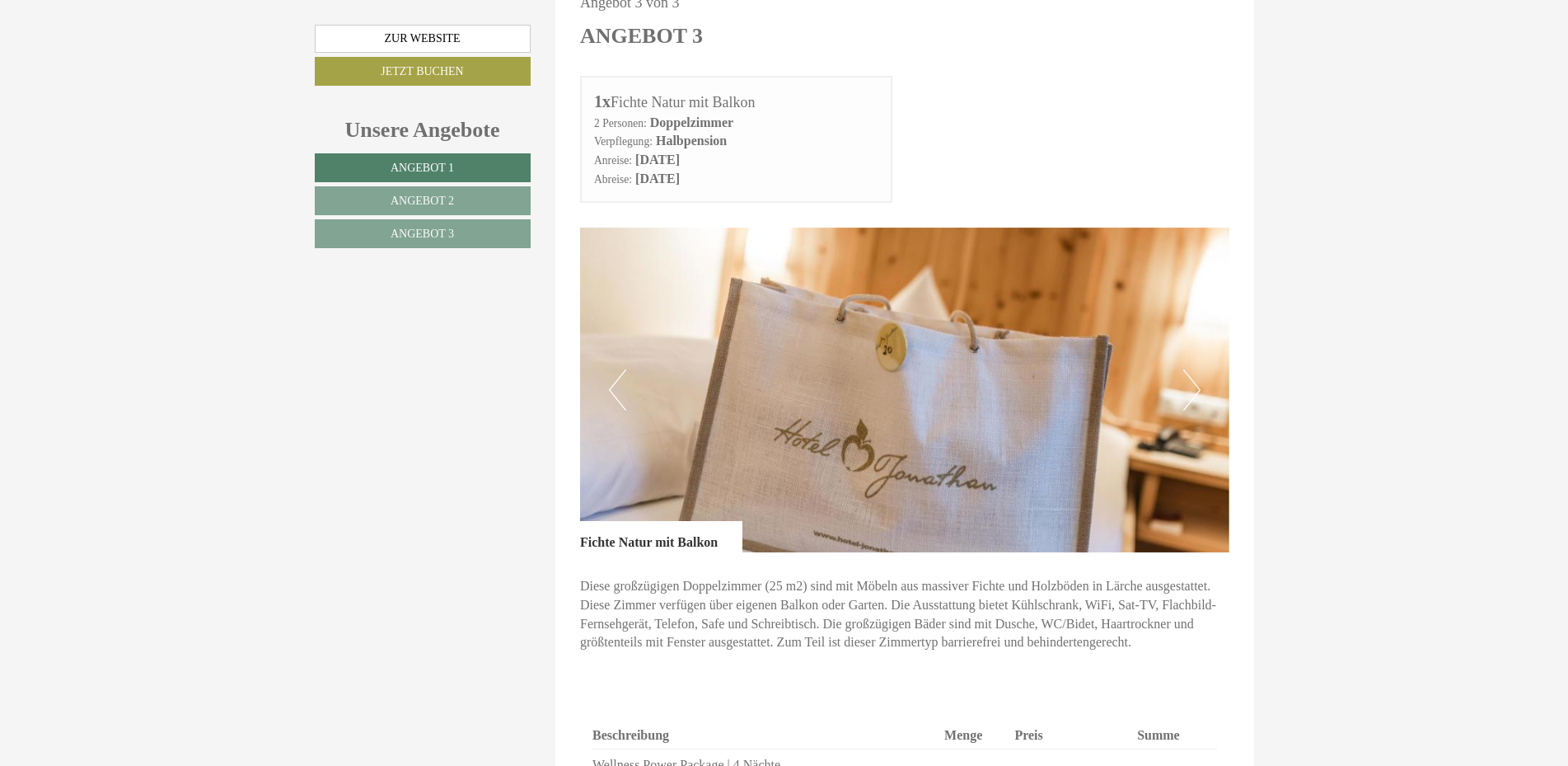
click at [615, 369] on button "Previous" at bounding box center [618, 389] width 18 height 42
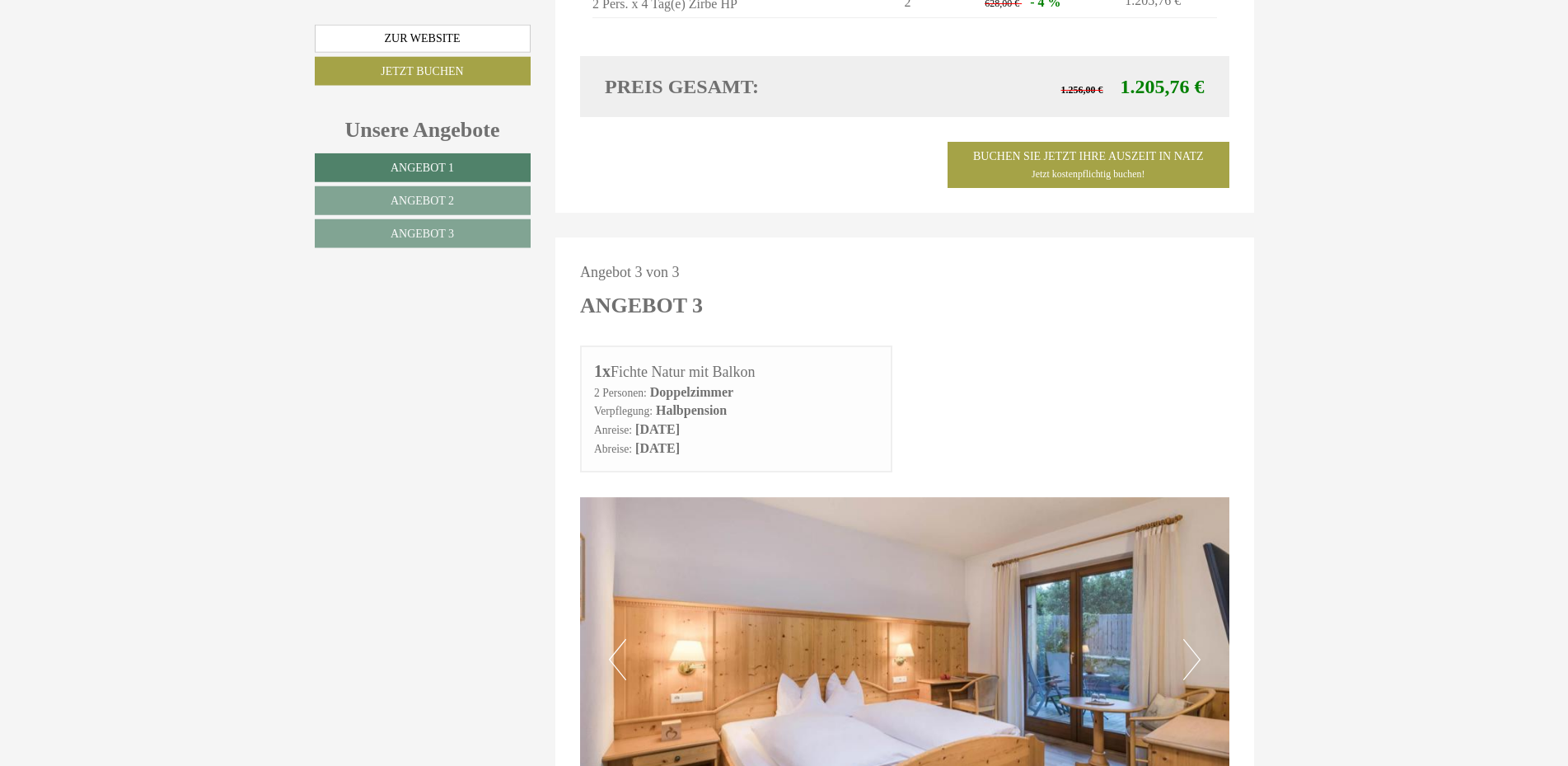
scroll to position [2916, 0]
